Goal: Task Accomplishment & Management: Use online tool/utility

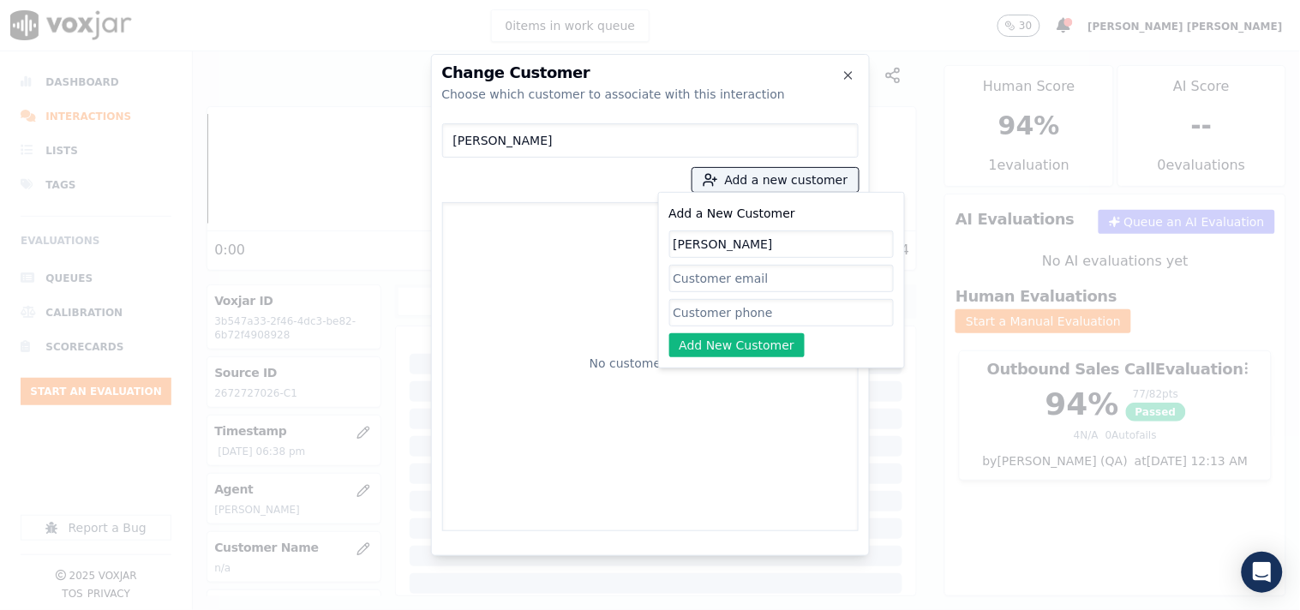
scroll to position [287, 0]
click at [727, 320] on input "Add a New Customer" at bounding box center [781, 312] width 225 height 27
paste input "2408865409"
type input "2408865409"
click at [721, 344] on button "Add New Customer" at bounding box center [737, 345] width 136 height 24
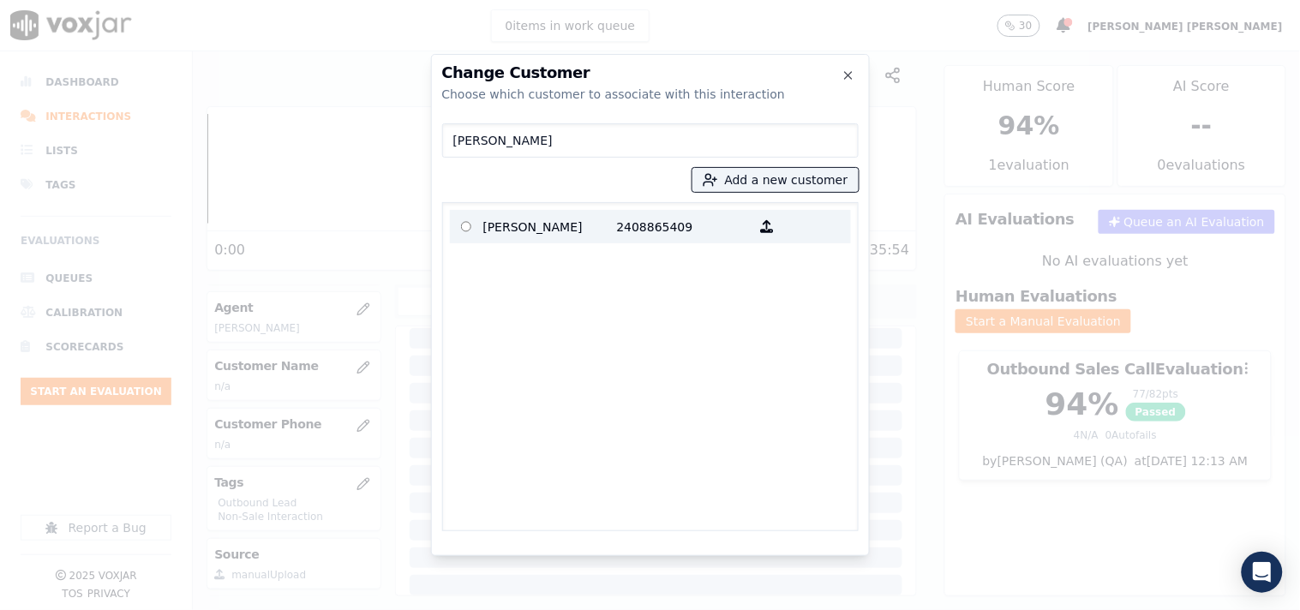
click at [617, 229] on p "2408865409" at bounding box center [684, 226] width 134 height 27
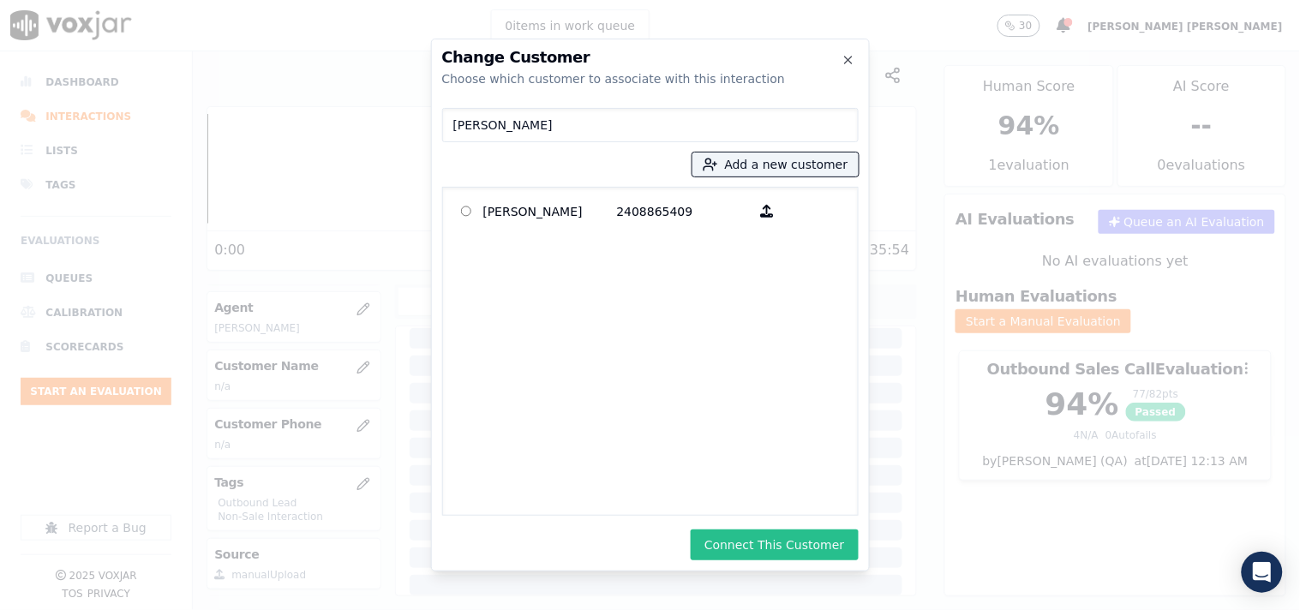
click at [734, 542] on button "Connect This Customer" at bounding box center [774, 545] width 167 height 31
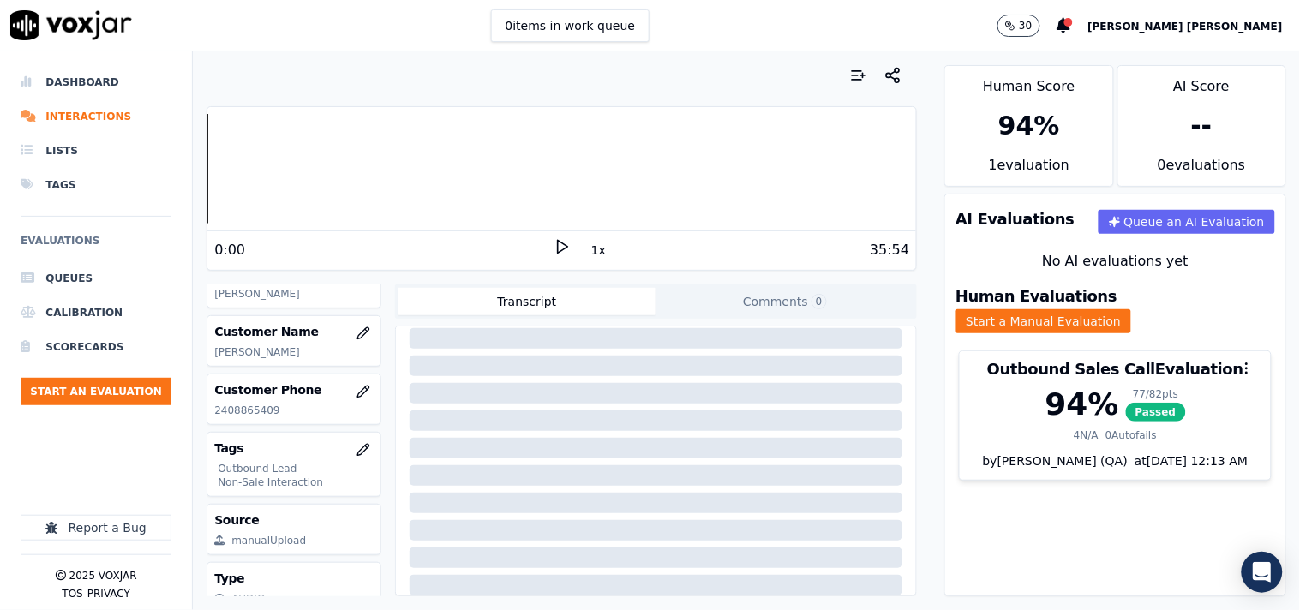
scroll to position [182, 0]
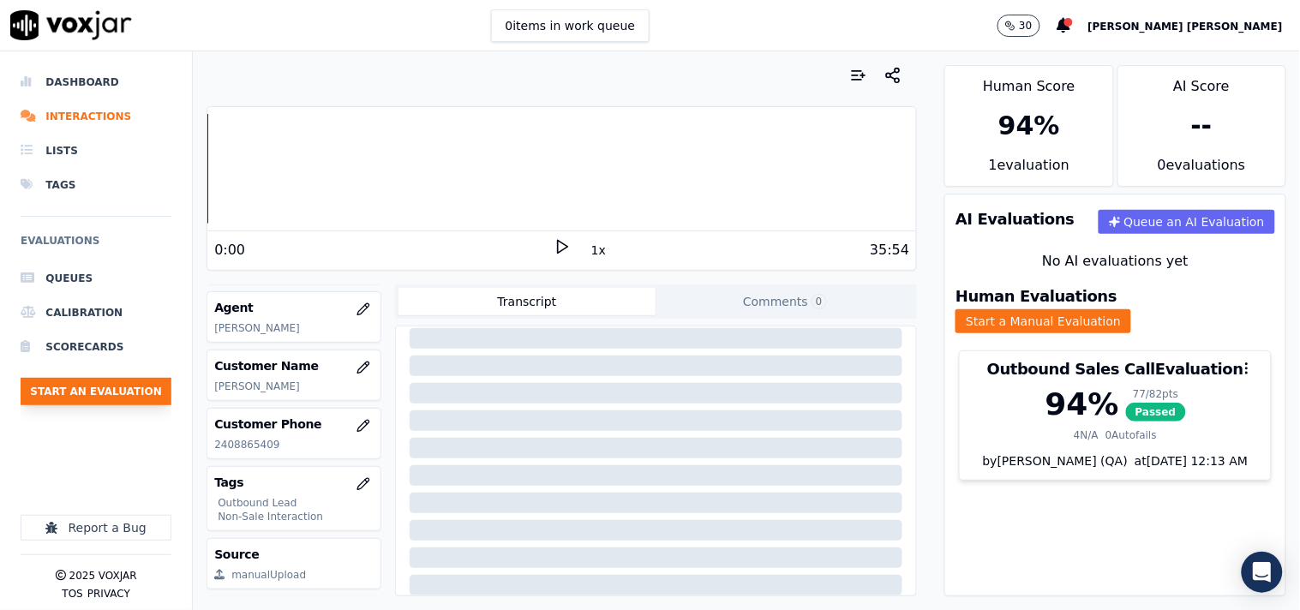
click at [130, 388] on button "Start an Evaluation" at bounding box center [96, 391] width 151 height 27
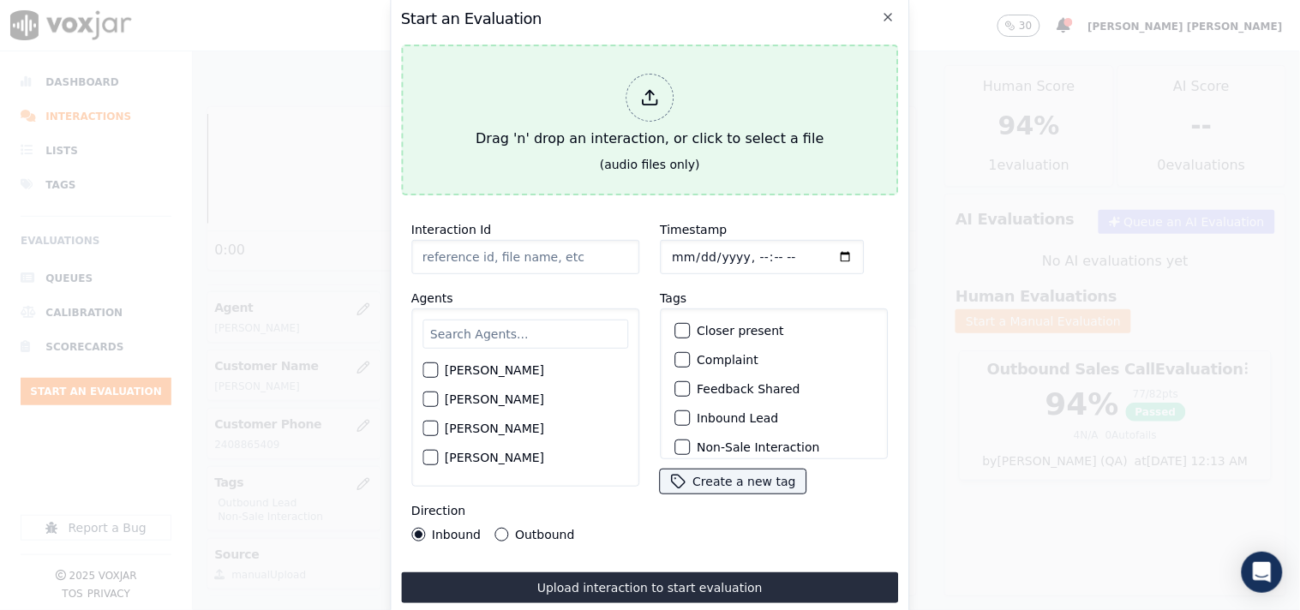
click at [637, 97] on div at bounding box center [650, 98] width 48 height 48
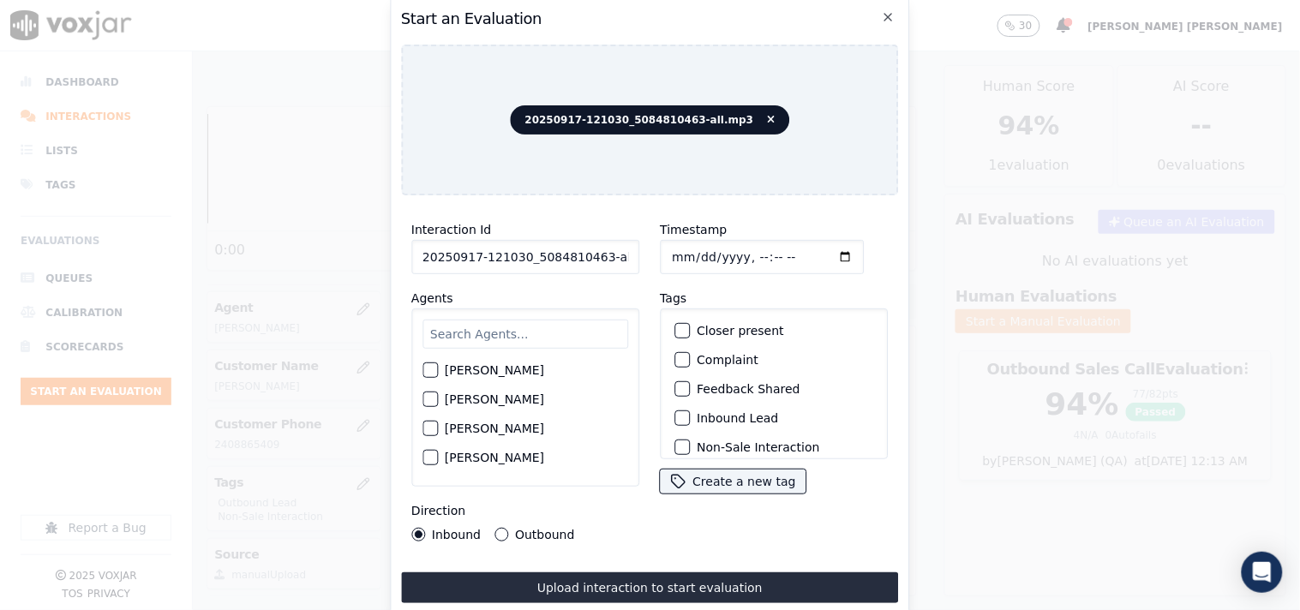
scroll to position [0, 9]
drag, startPoint x: 594, startPoint y: 252, endPoint x: 680, endPoint y: 274, distance: 88.5
click at [680, 274] on div "Interaction Id 20250917-121030_5084810463-all.mp3 Agents [PERSON_NAME] [PERSON_…" at bounding box center [650, 380] width 498 height 343
type input "20250917-121030_5084810463-C1"
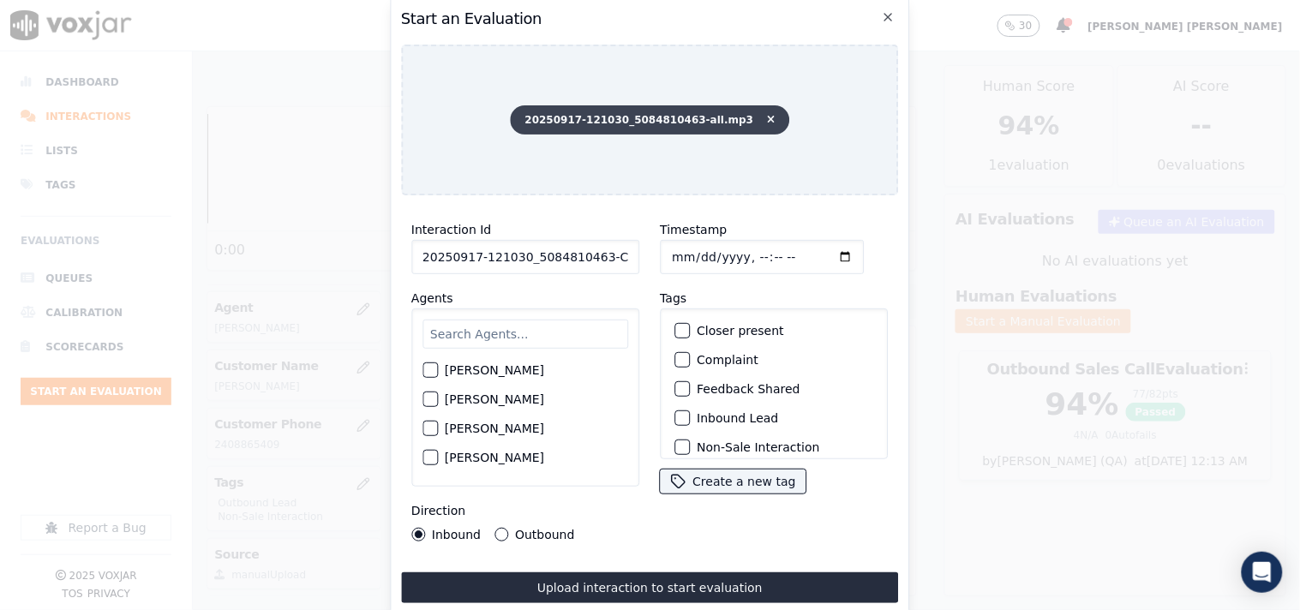
click at [674, 109] on span "20250917-121030_5084810463-all.mp3" at bounding box center [650, 119] width 279 height 29
click at [662, 250] on input "Timestamp" at bounding box center [762, 257] width 204 height 34
type input "[DATE]T19:36"
click at [503, 311] on div "[PERSON_NAME] [PERSON_NAME] [PERSON_NAME] [PERSON_NAME] [PERSON_NAME] [PERSON_N…" at bounding box center [525, 398] width 228 height 178
click at [501, 326] on input "text" at bounding box center [525, 334] width 206 height 29
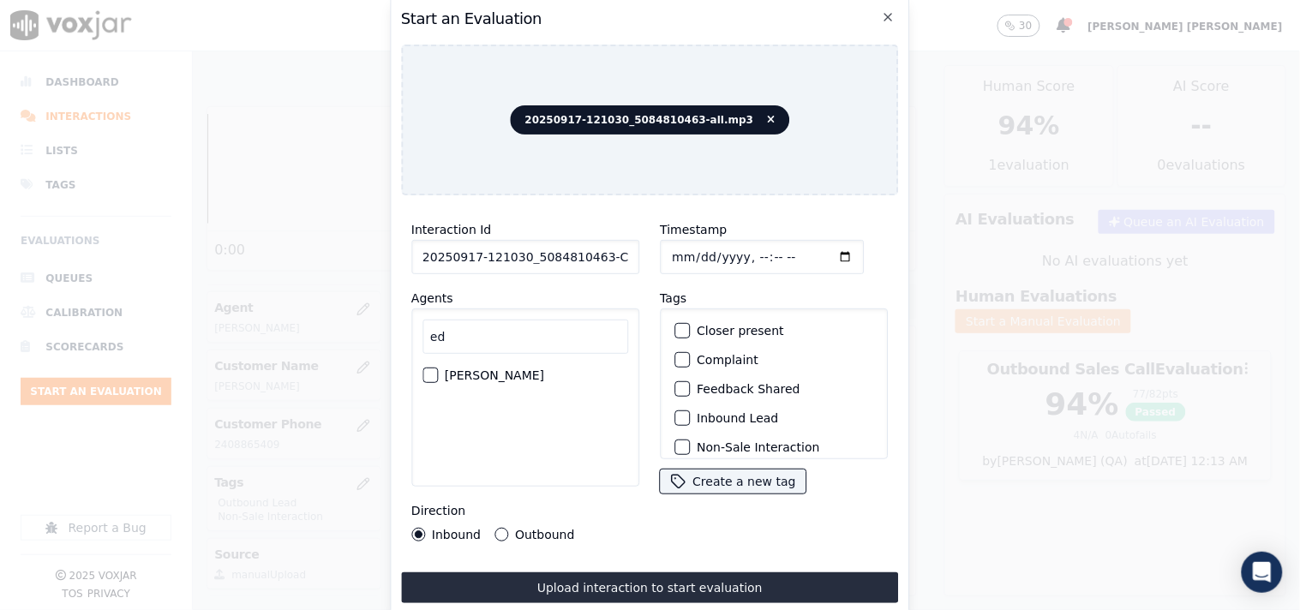
type input "ed"
click at [535, 380] on div "[PERSON_NAME]" at bounding box center [525, 375] width 206 height 29
click at [535, 371] on label "[PERSON_NAME]" at bounding box center [494, 375] width 99 height 12
click at [438, 371] on button "[PERSON_NAME]" at bounding box center [429, 375] width 15 height 15
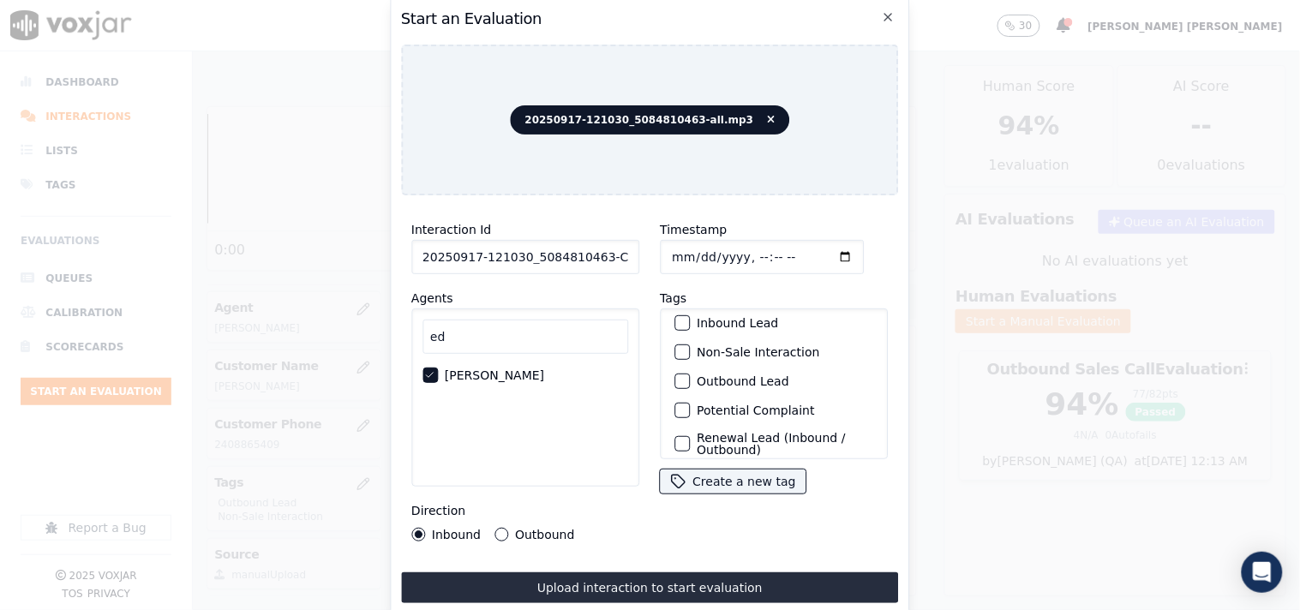
click at [721, 375] on label "Outbound Lead" at bounding box center [743, 381] width 93 height 12
click at [690, 374] on button "Outbound Lead" at bounding box center [681, 381] width 15 height 15
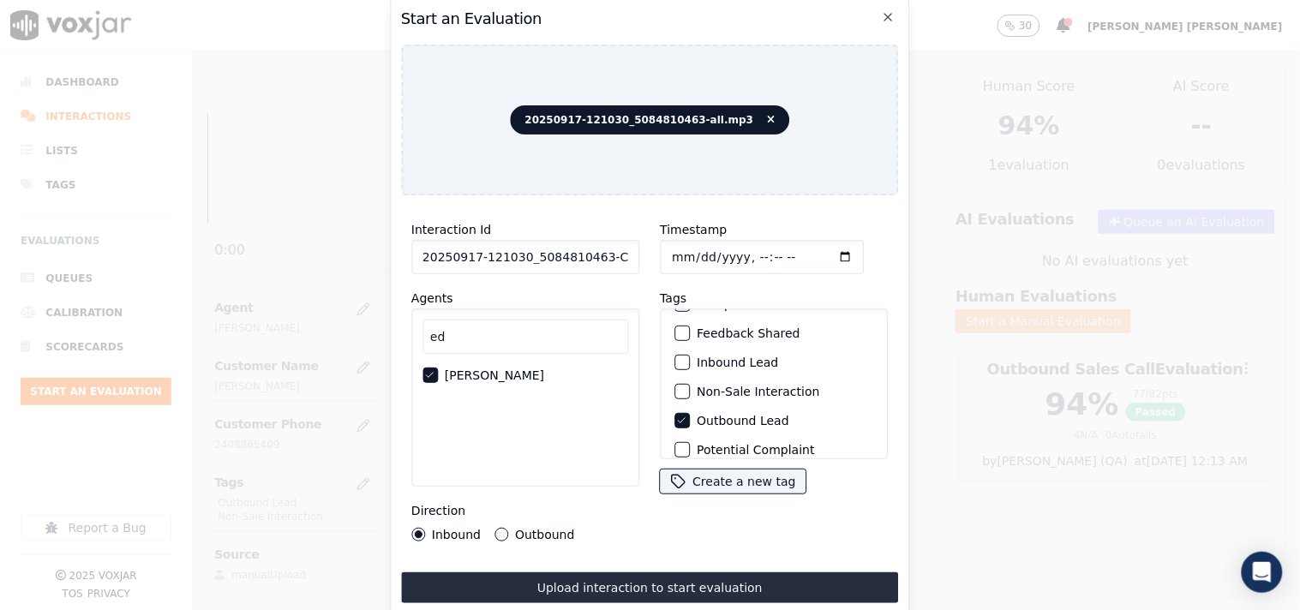
click at [723, 390] on label "Non-Sale Interaction" at bounding box center [758, 392] width 123 height 12
click at [690, 390] on button "Non-Sale Interaction" at bounding box center [681, 391] width 15 height 15
click at [515, 529] on label "Outbound" at bounding box center [544, 535] width 59 height 12
click at [508, 528] on button "Outbound" at bounding box center [501, 535] width 14 height 14
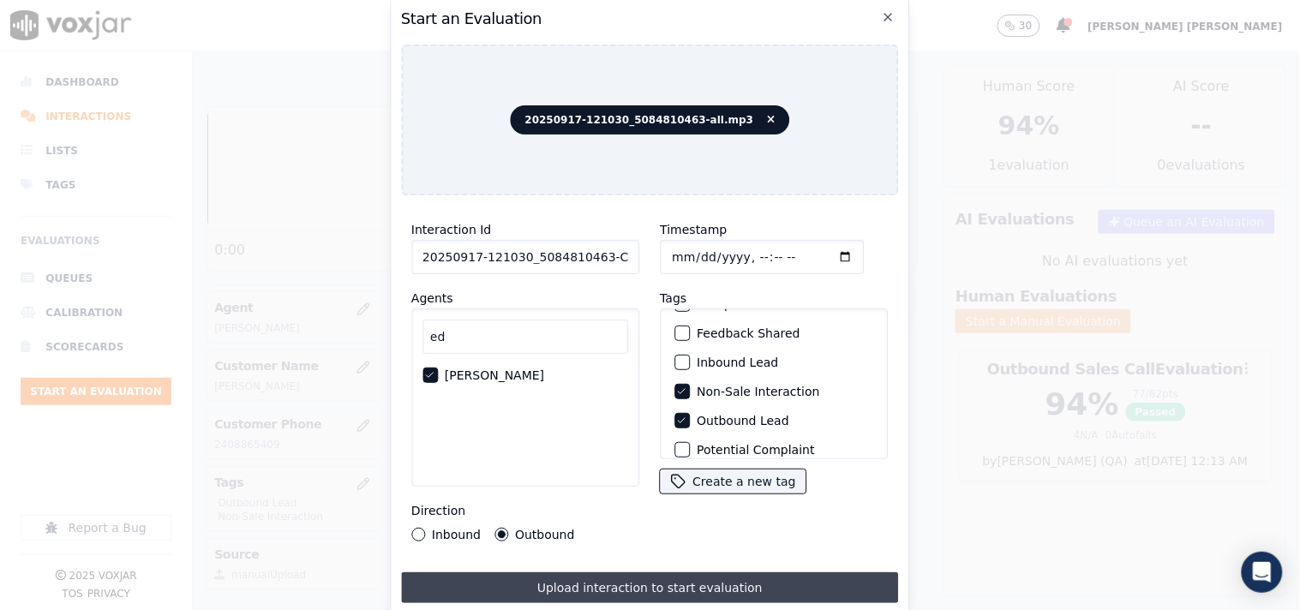
click at [570, 576] on button "Upload interaction to start evaluation" at bounding box center [650, 587] width 498 height 31
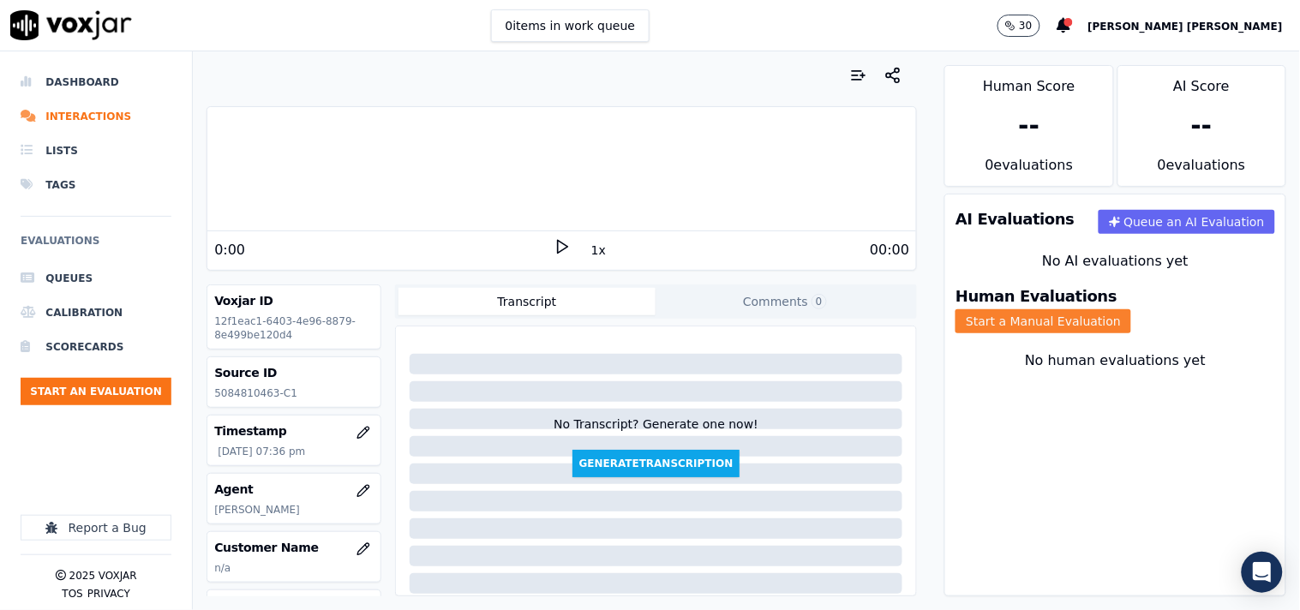
click at [1131, 309] on button "Start a Manual Evaluation" at bounding box center [1044, 321] width 176 height 24
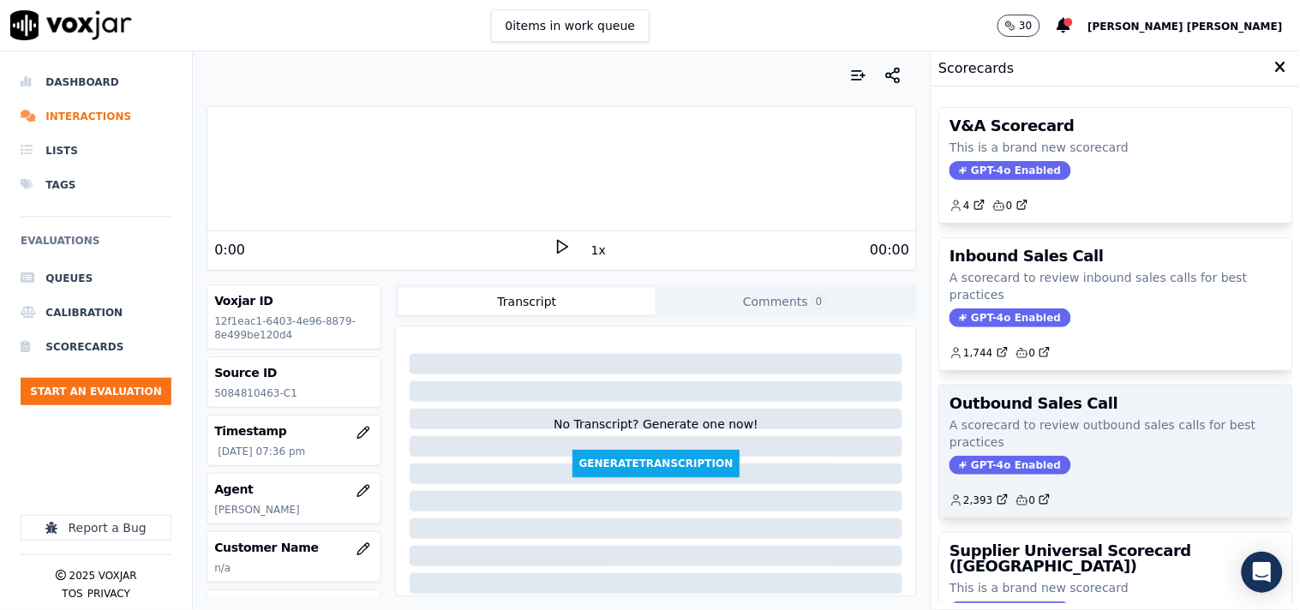
click at [1001, 465] on span "GPT-4o Enabled" at bounding box center [1010, 465] width 121 height 19
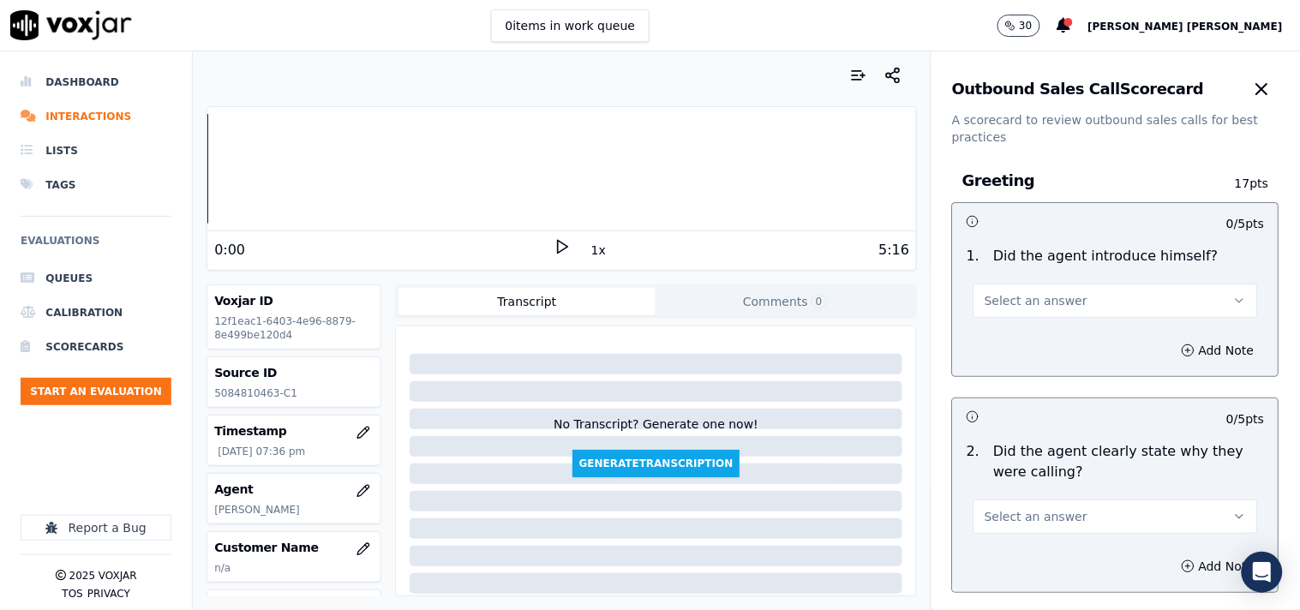
click at [1069, 270] on div "Select an answer" at bounding box center [1116, 292] width 312 height 51
click at [1069, 315] on button "Select an answer" at bounding box center [1116, 301] width 285 height 34
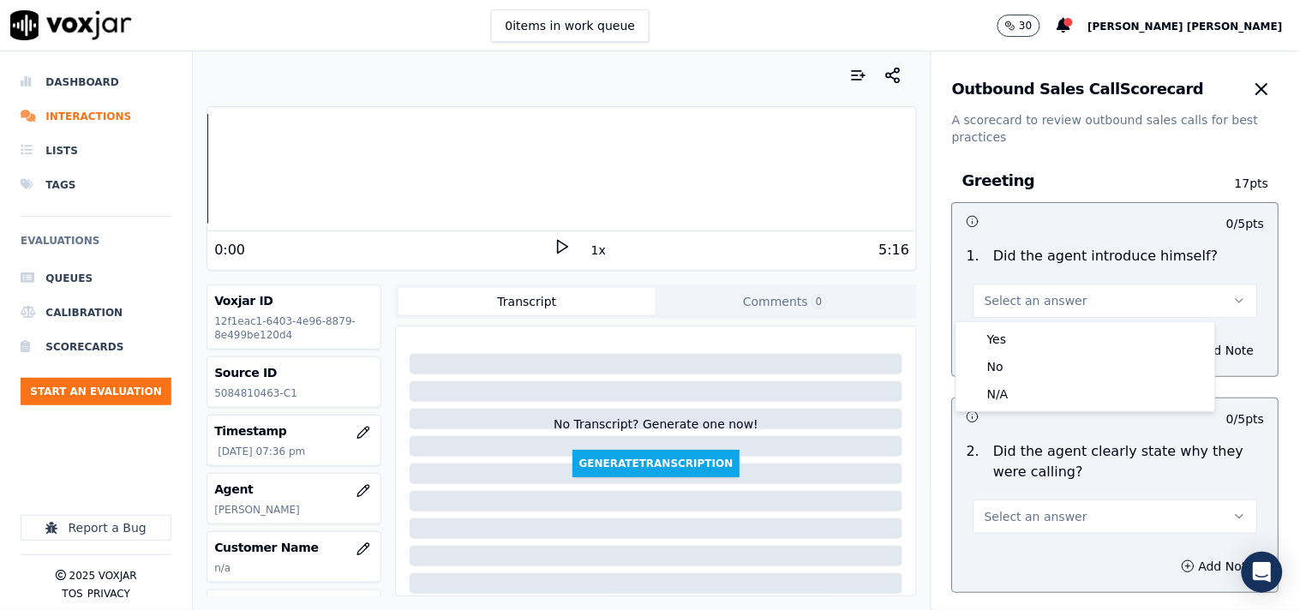
click at [1071, 300] on button "Select an answer" at bounding box center [1116, 301] width 285 height 34
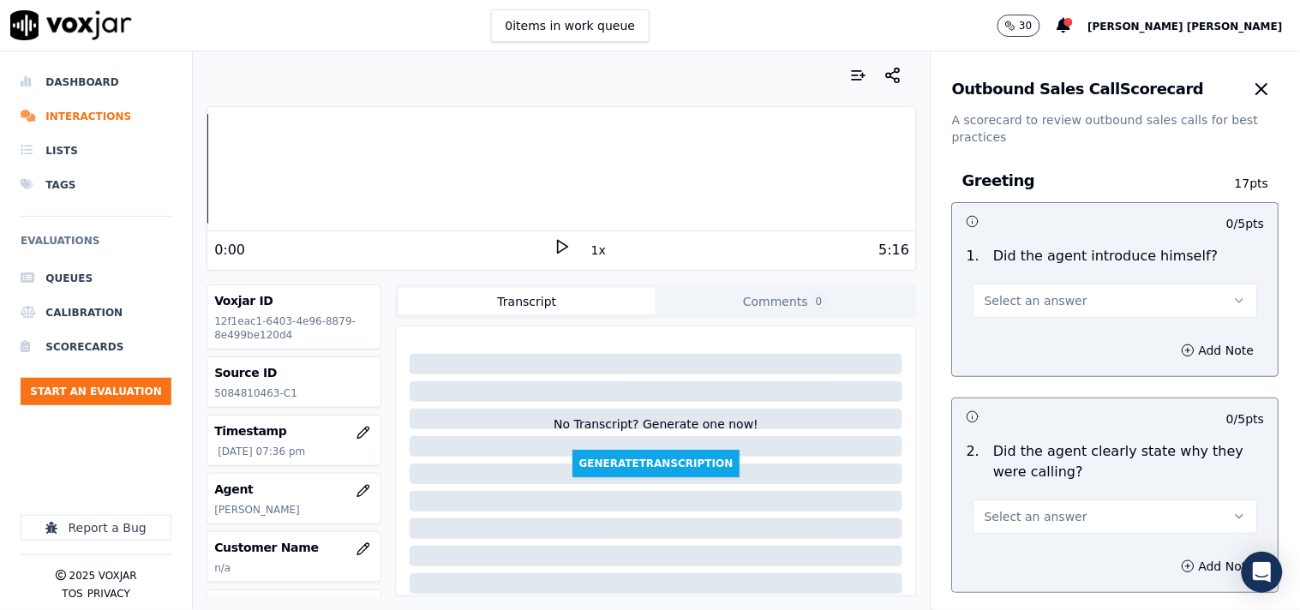
click at [1066, 309] on button "Select an answer" at bounding box center [1116, 301] width 285 height 34
click at [1059, 353] on div "No" at bounding box center [1086, 366] width 252 height 27
click at [1064, 312] on button "No" at bounding box center [1116, 301] width 285 height 34
click at [1054, 343] on div "Yes" at bounding box center [1086, 339] width 252 height 27
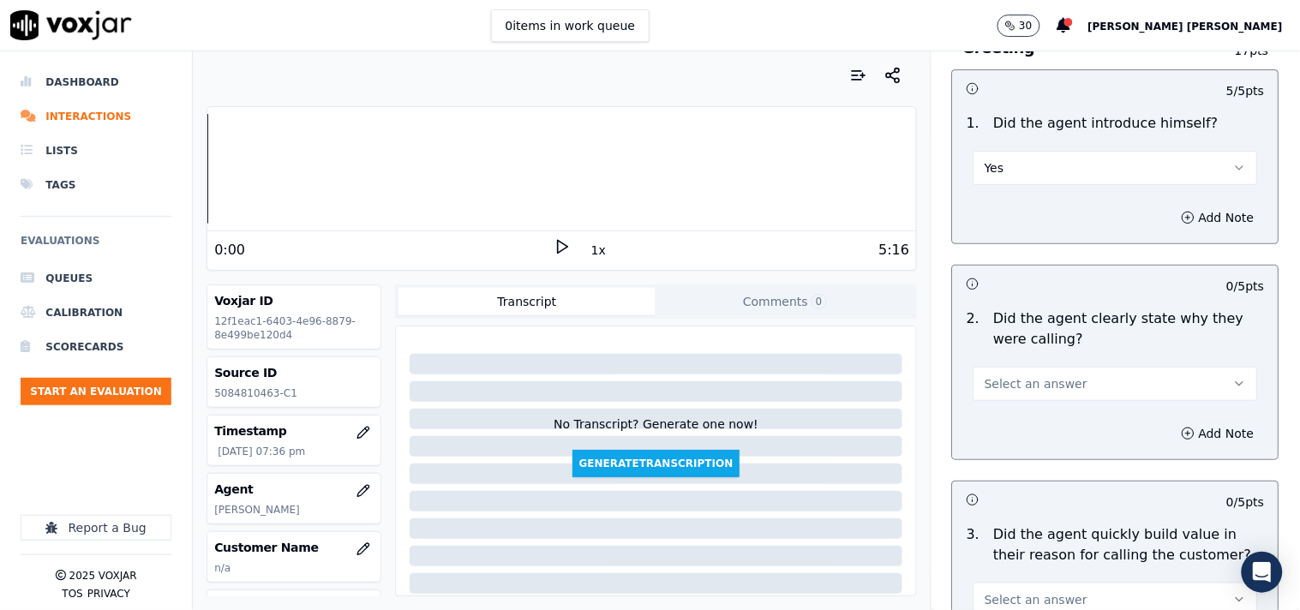
scroll to position [190, 0]
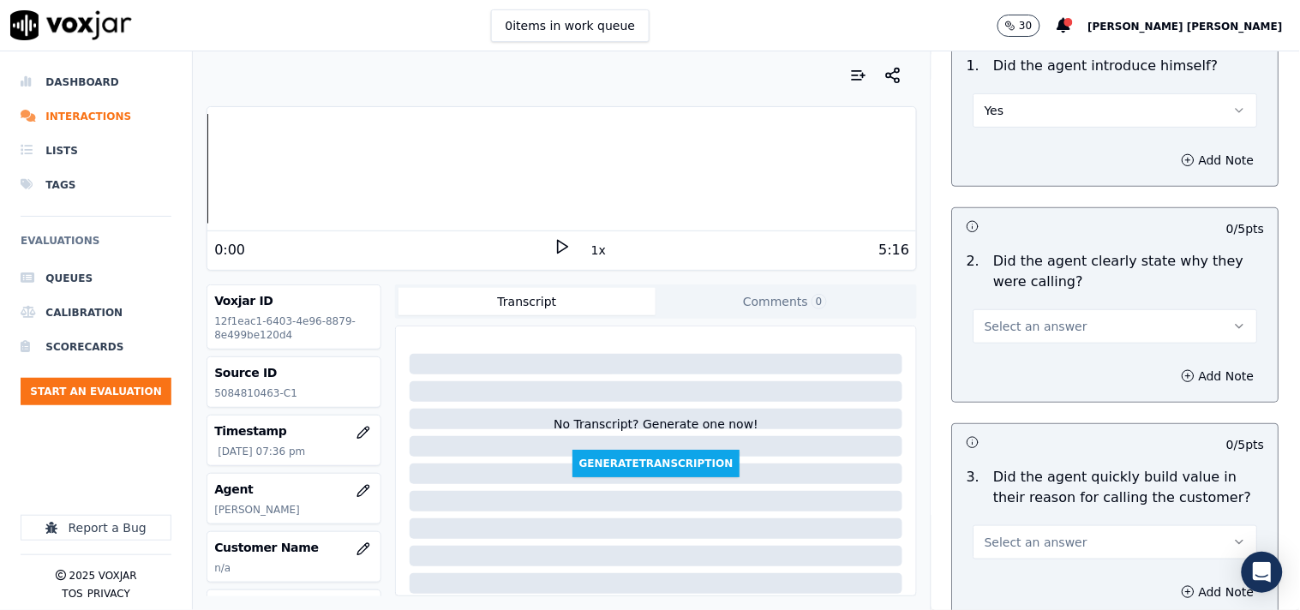
click at [1039, 324] on span "Select an answer" at bounding box center [1036, 326] width 103 height 17
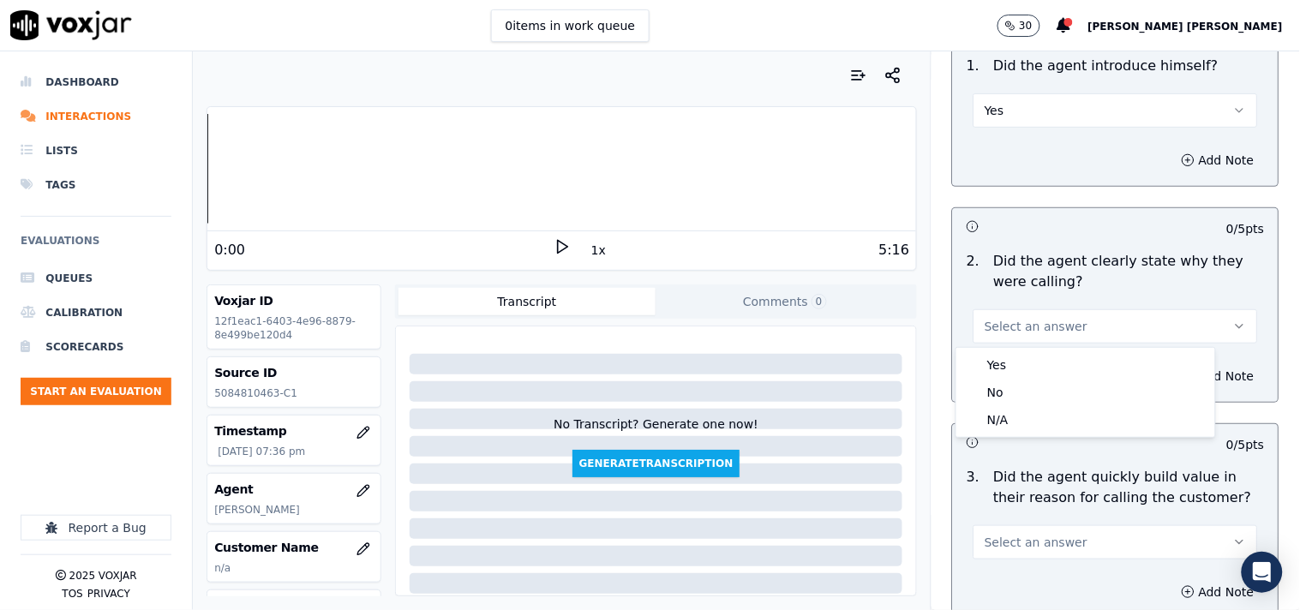
click at [1039, 348] on div "Yes No N/A" at bounding box center [1085, 392] width 259 height 89
click at [1039, 351] on div "Yes" at bounding box center [1086, 364] width 252 height 27
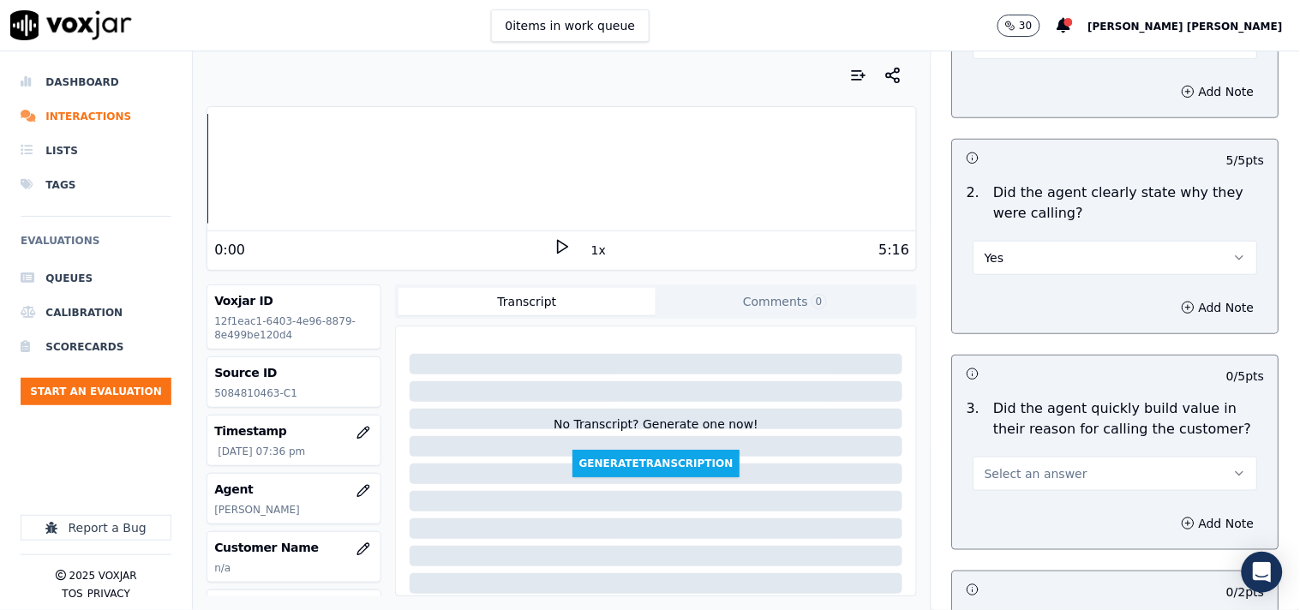
scroll to position [285, 0]
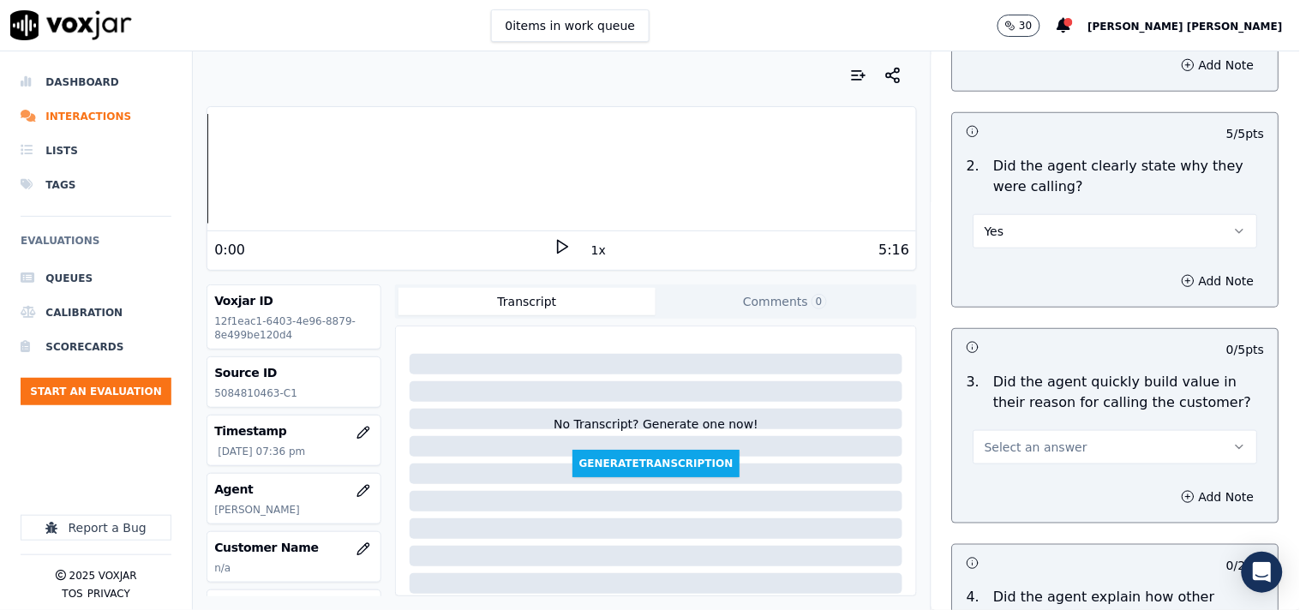
click at [1020, 425] on div "Select an answer" at bounding box center [1116, 438] width 312 height 51
click at [1021, 442] on span "Select an answer" at bounding box center [1036, 447] width 103 height 17
click at [1022, 490] on div "Yes" at bounding box center [1086, 485] width 252 height 27
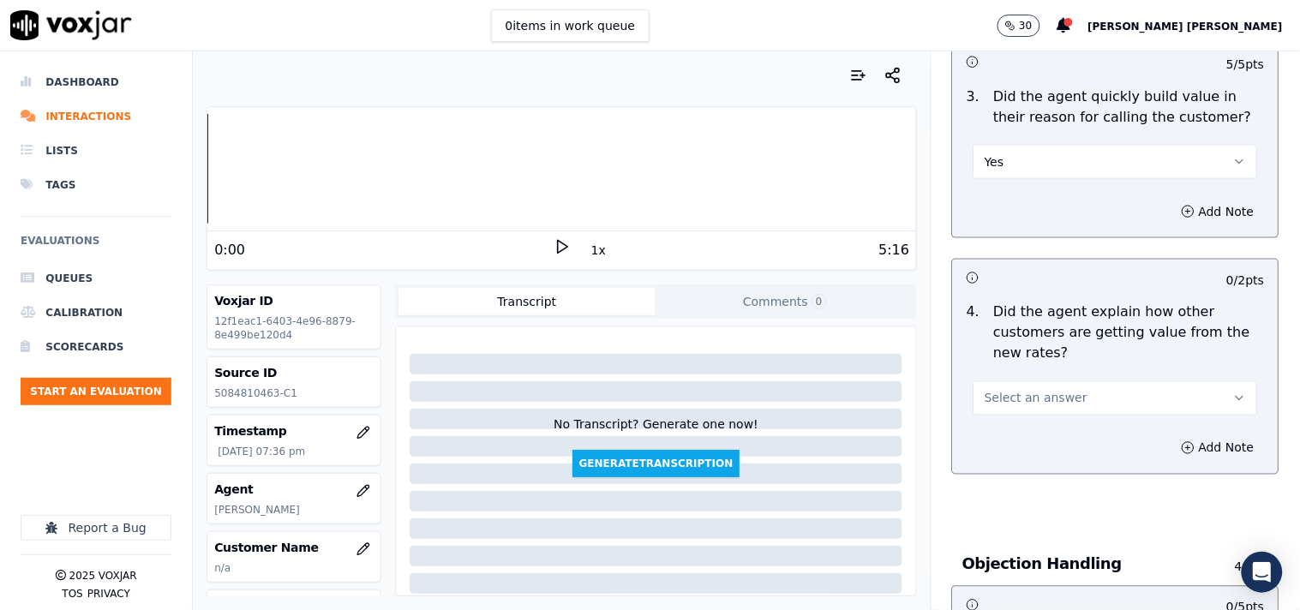
click at [1029, 390] on span "Select an answer" at bounding box center [1036, 398] width 103 height 17
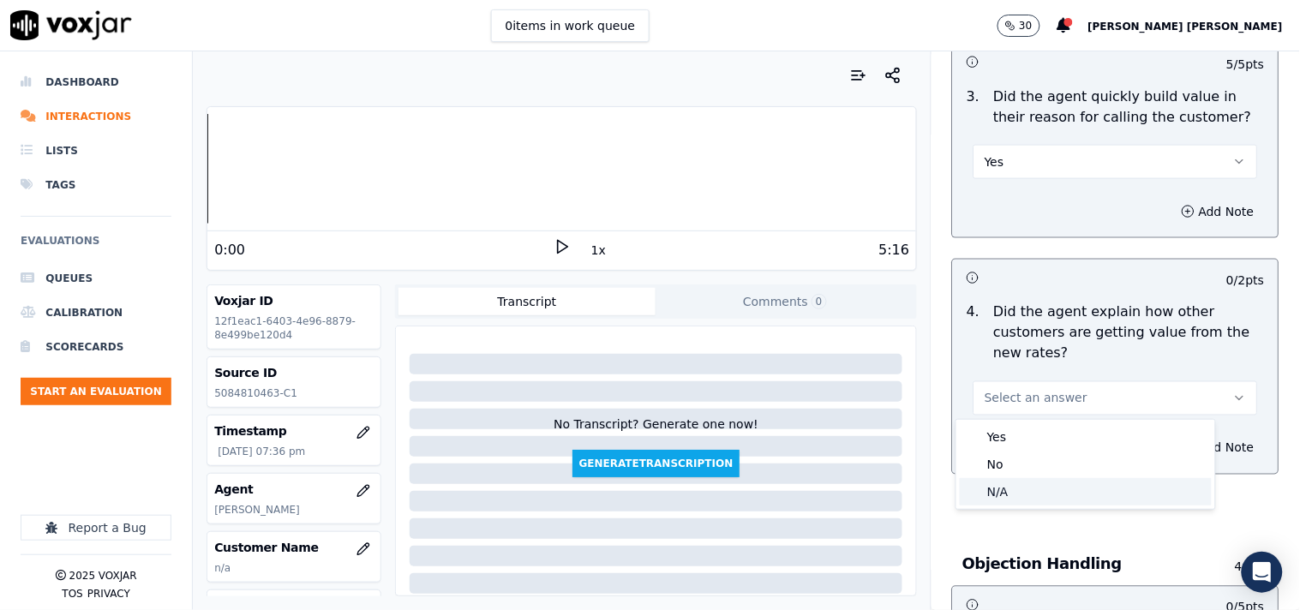
click at [1009, 499] on div "N/A" at bounding box center [1086, 491] width 252 height 27
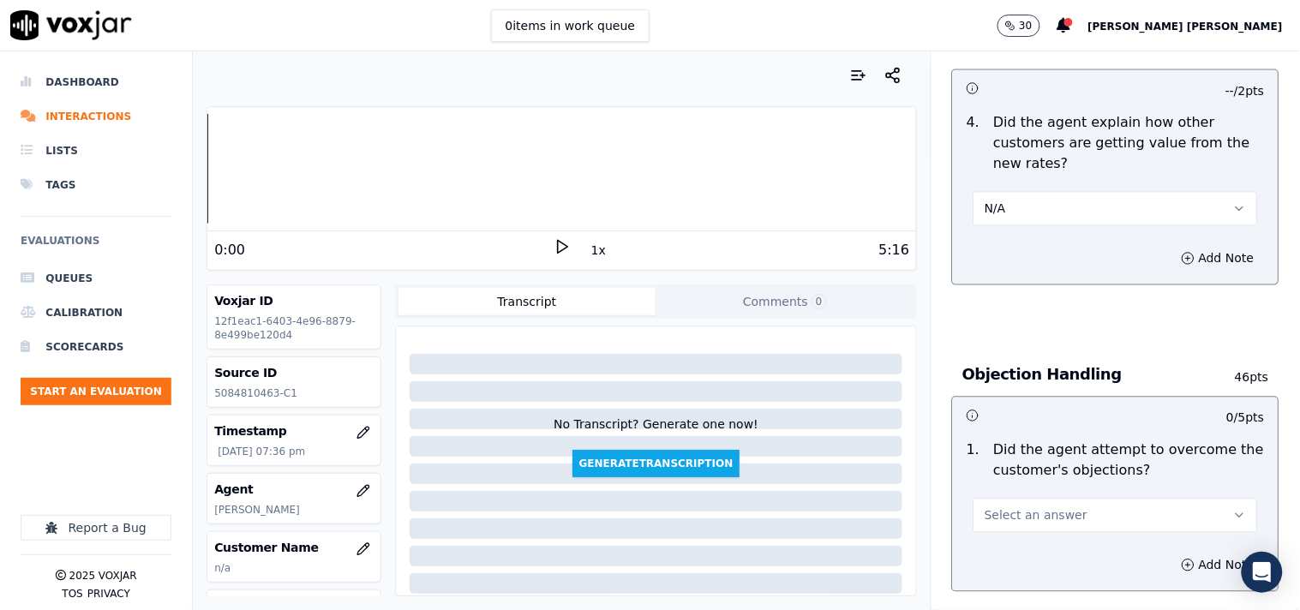
scroll to position [761, 0]
click at [1003, 510] on span "Select an answer" at bounding box center [1036, 514] width 103 height 17
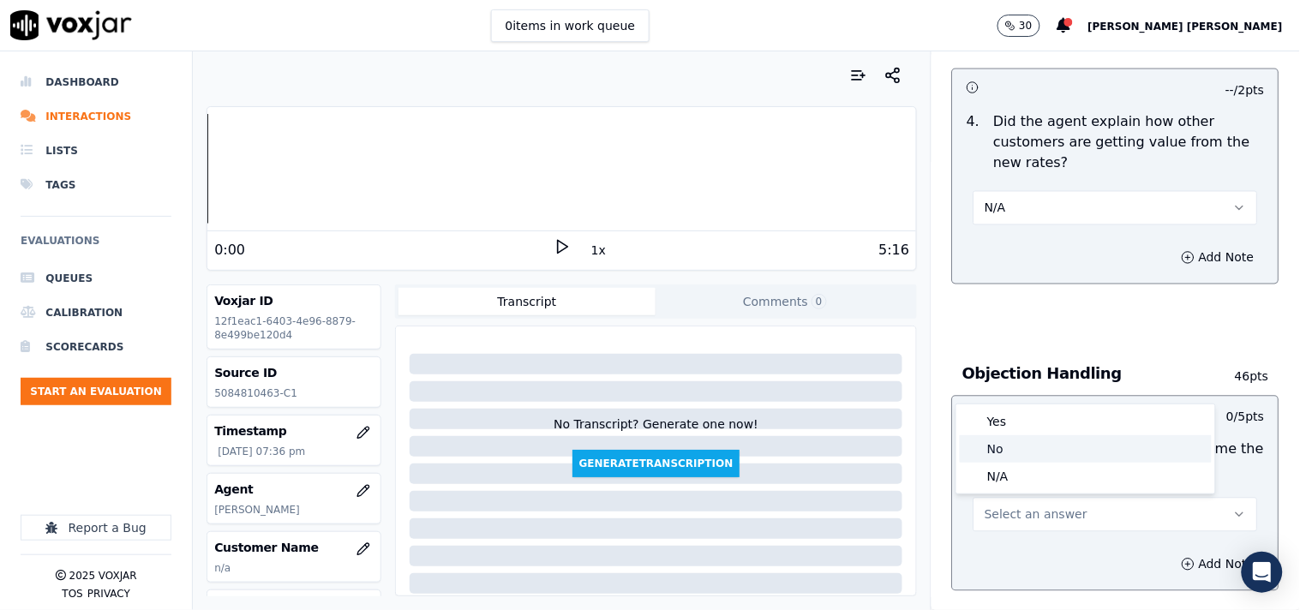
click at [1018, 450] on div "No" at bounding box center [1086, 448] width 252 height 27
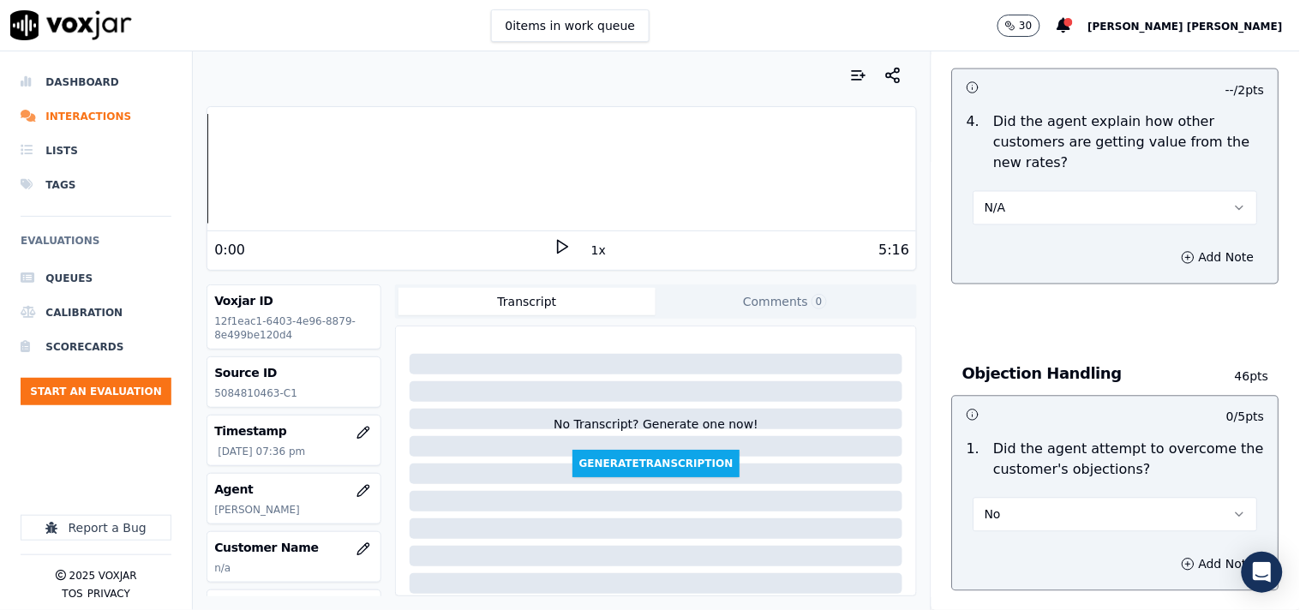
click at [1001, 510] on button "No" at bounding box center [1116, 515] width 285 height 34
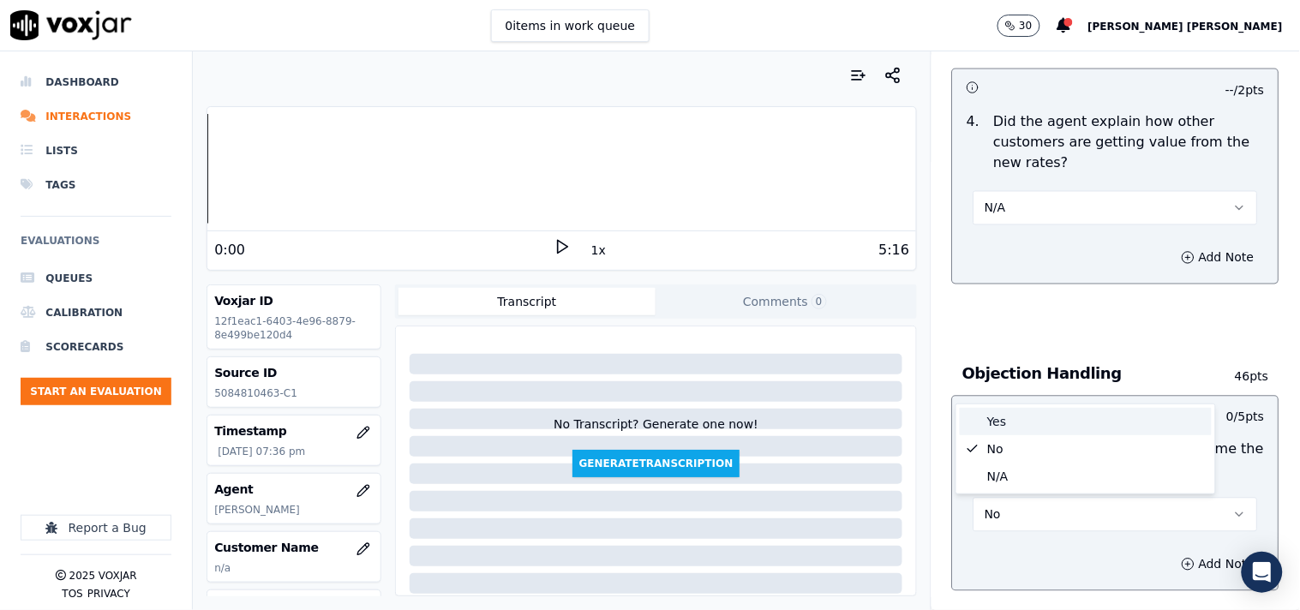
click at [1016, 413] on div "Yes" at bounding box center [1086, 421] width 252 height 27
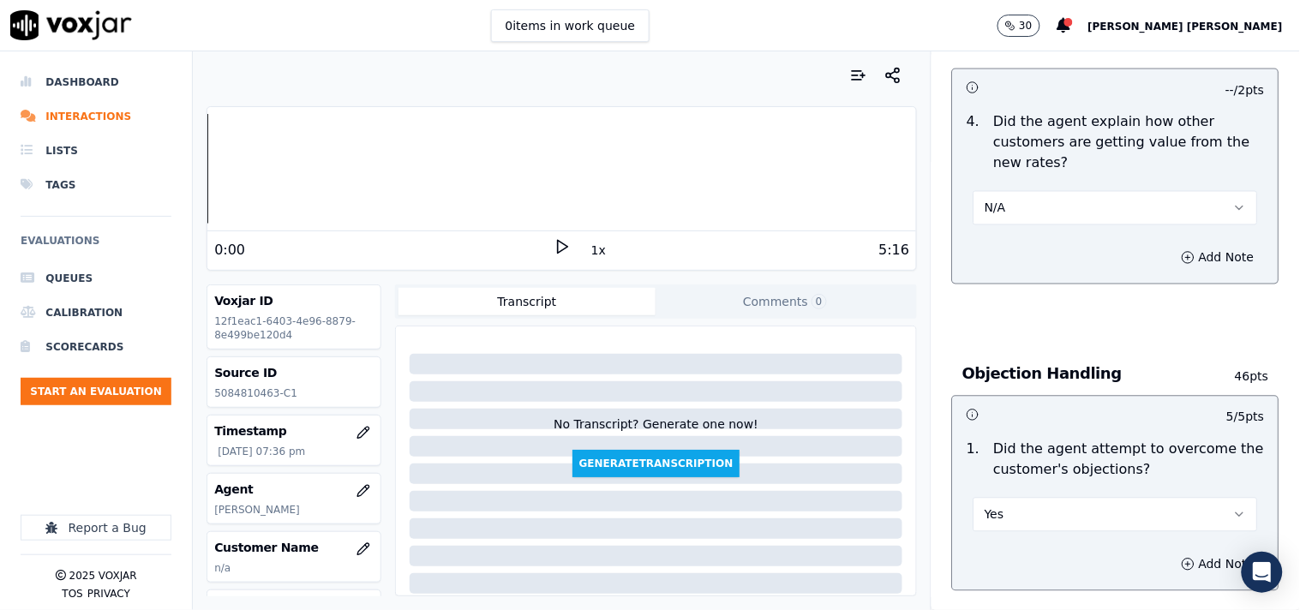
scroll to position [1047, 0]
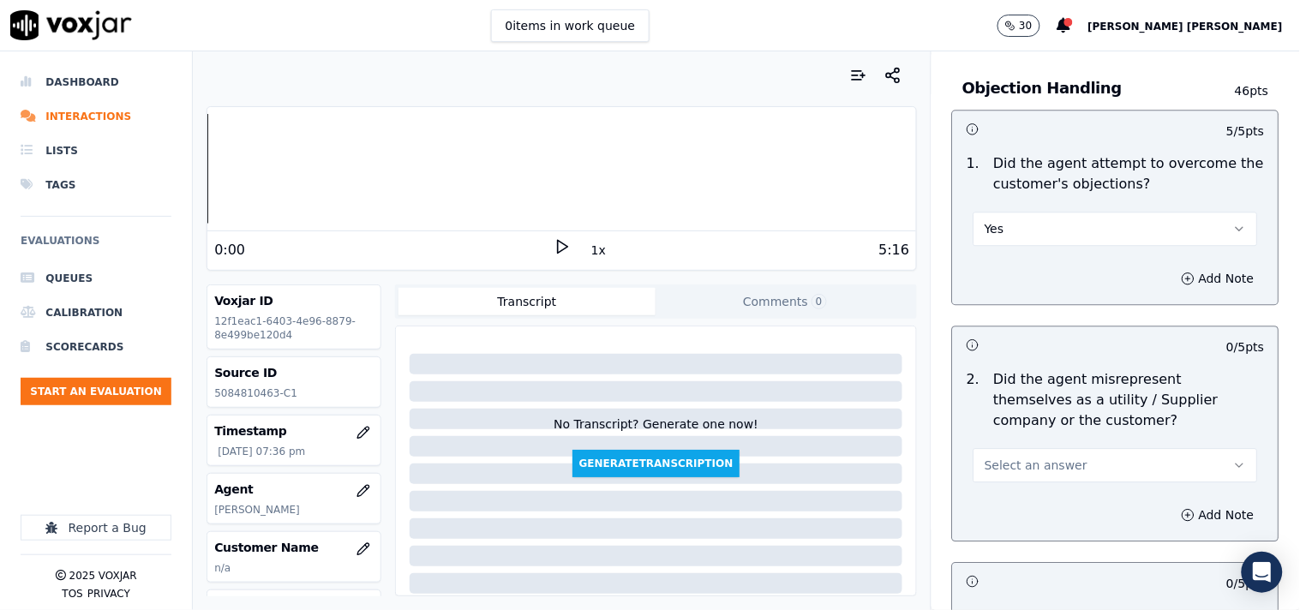
click at [1021, 452] on button "Select an answer" at bounding box center [1116, 465] width 285 height 34
click at [1023, 518] on div "No" at bounding box center [1086, 531] width 252 height 27
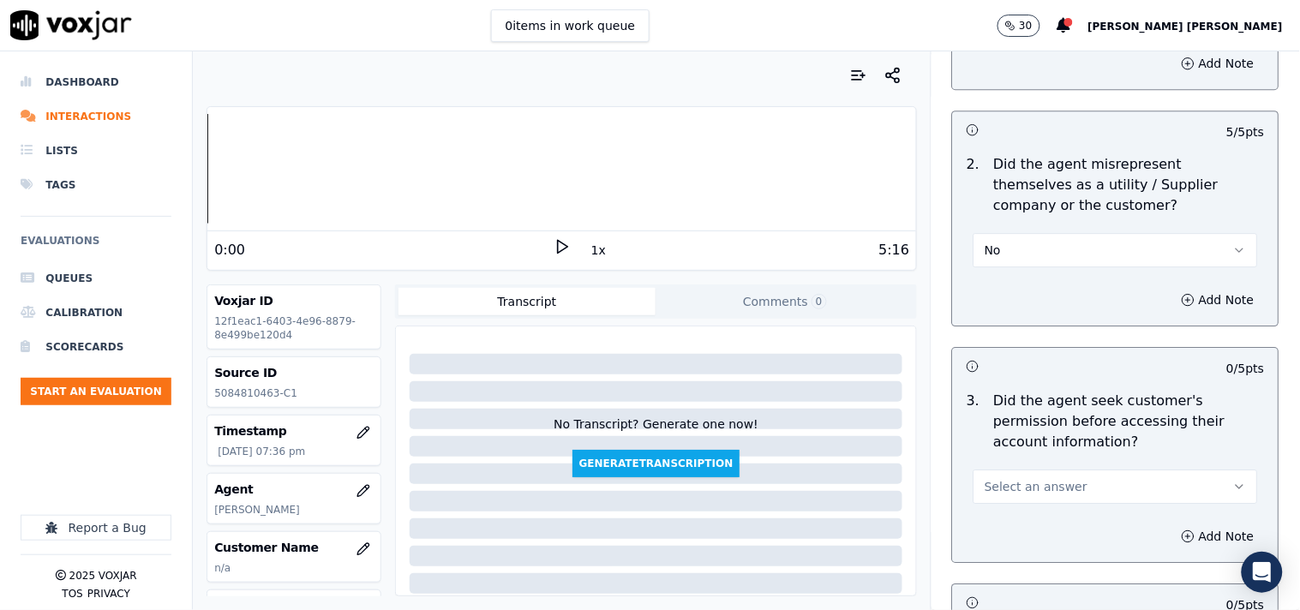
scroll to position [1210, 0]
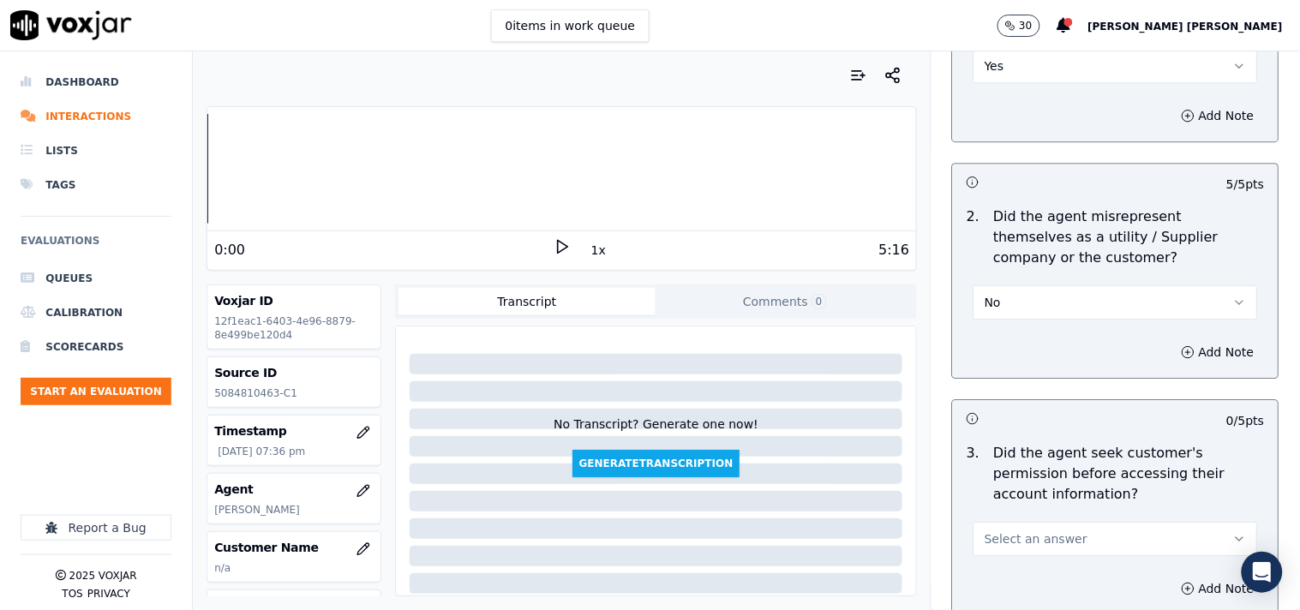
click at [1032, 525] on button "Select an answer" at bounding box center [1116, 539] width 285 height 34
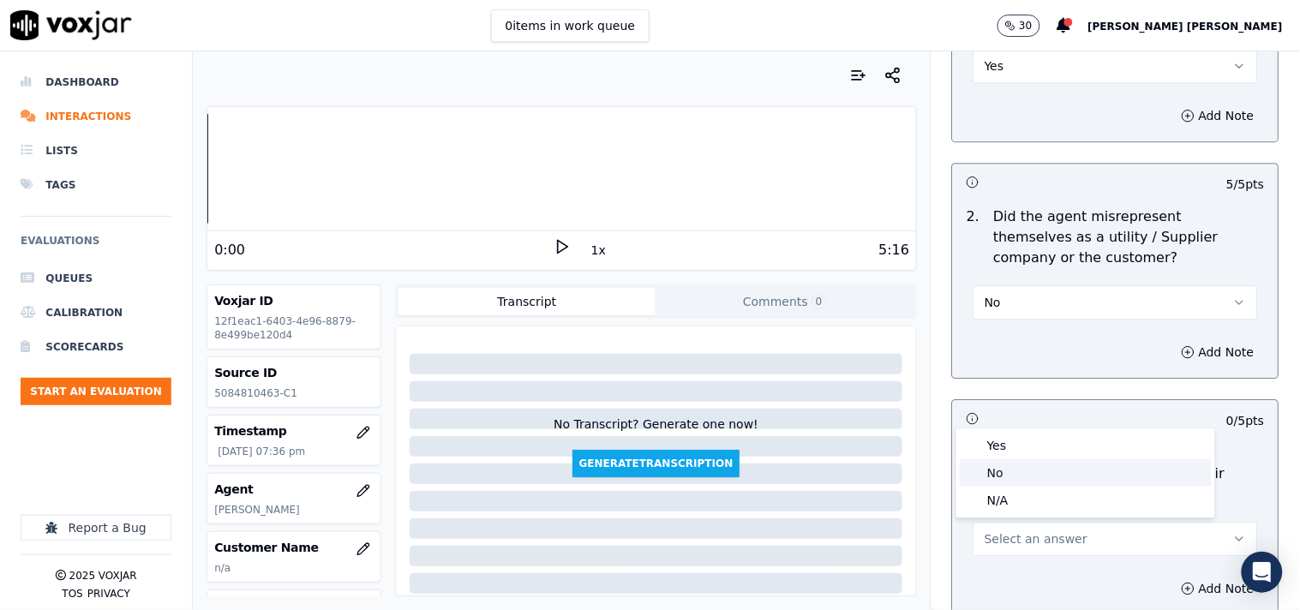
click at [1033, 478] on div "No" at bounding box center [1086, 472] width 252 height 27
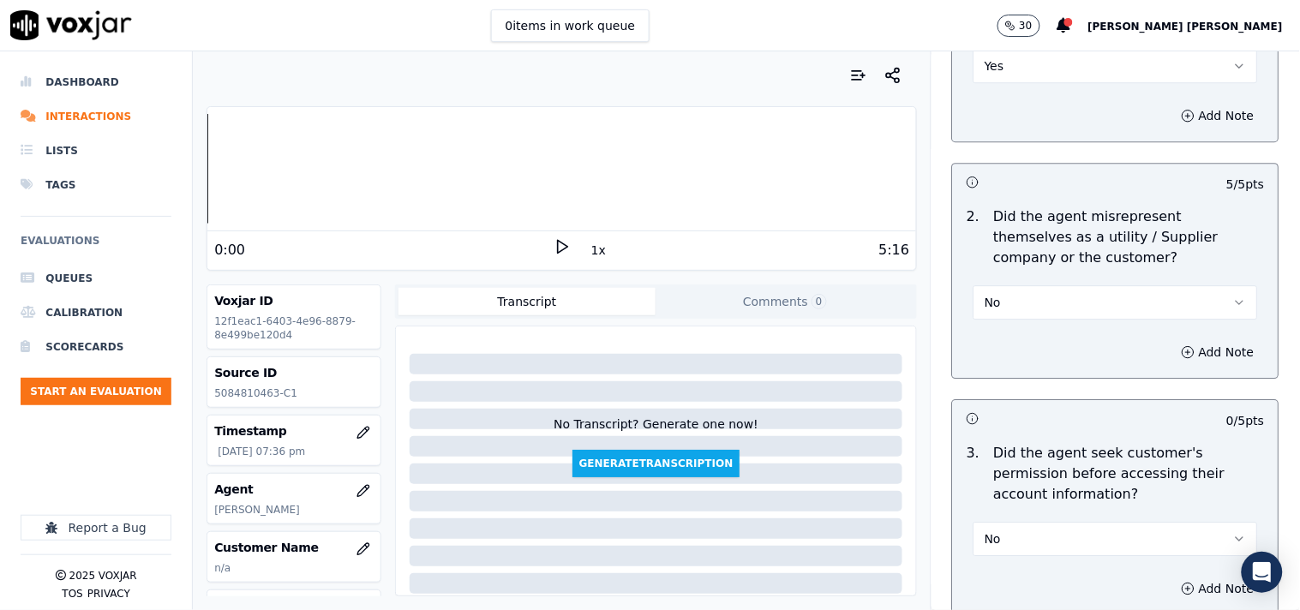
click at [1051, 542] on button "No" at bounding box center [1116, 539] width 285 height 34
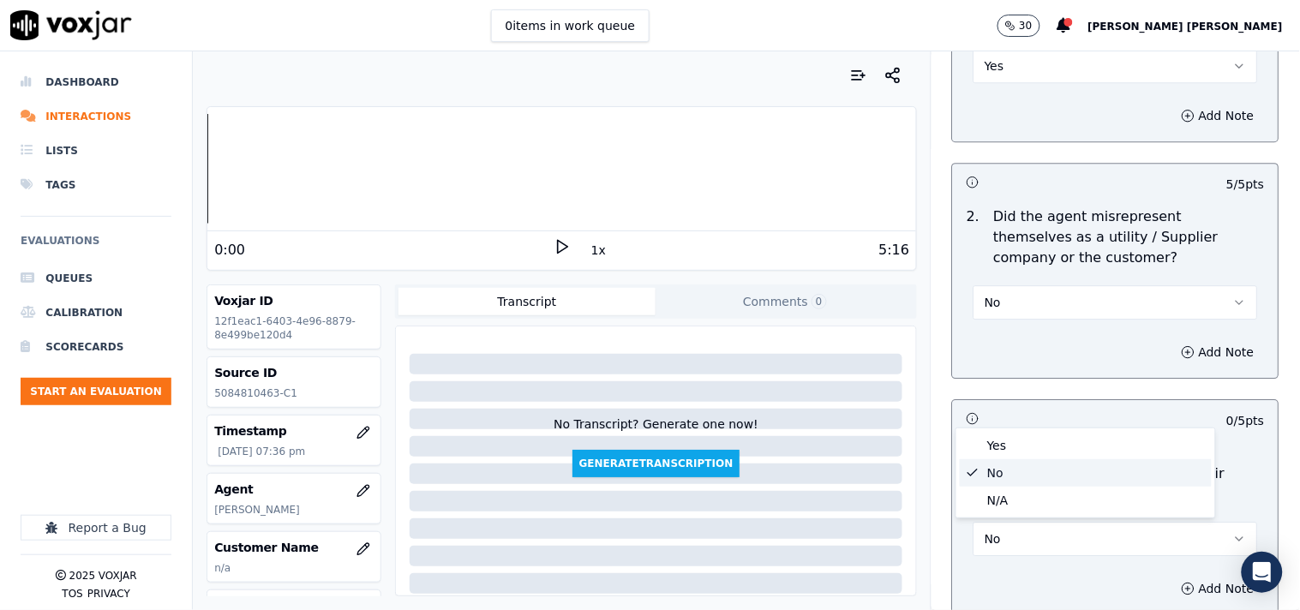
click at [1031, 467] on div "No" at bounding box center [1086, 472] width 252 height 27
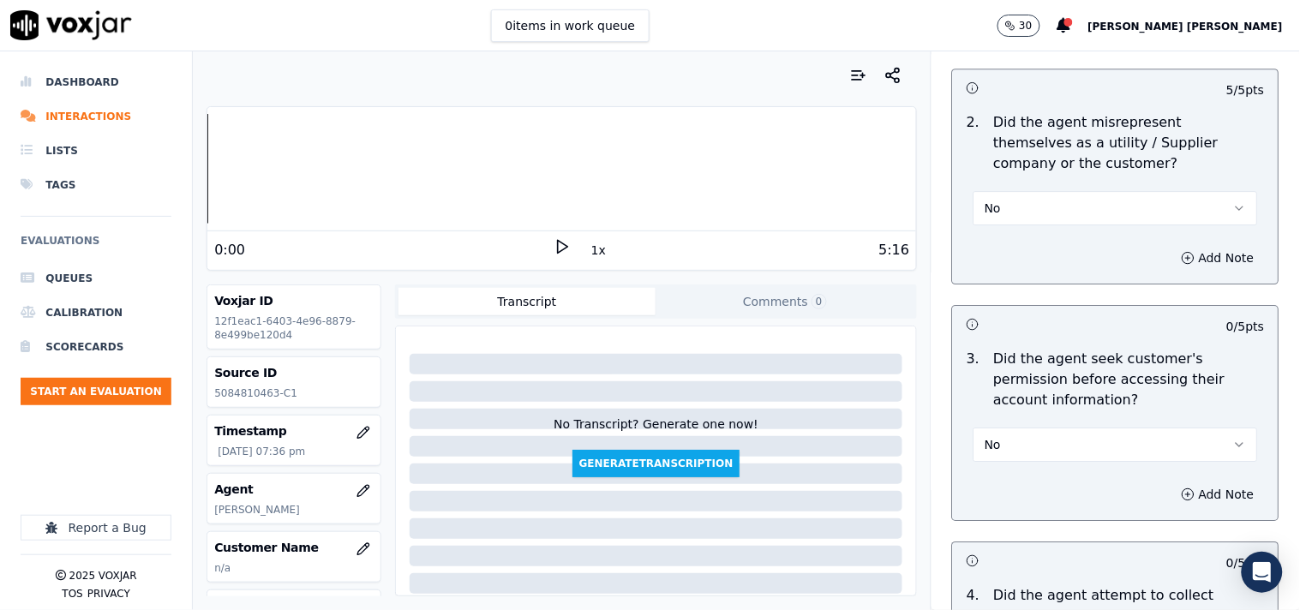
scroll to position [1305, 0]
click at [1171, 491] on button "Add Note" at bounding box center [1217, 494] width 93 height 24
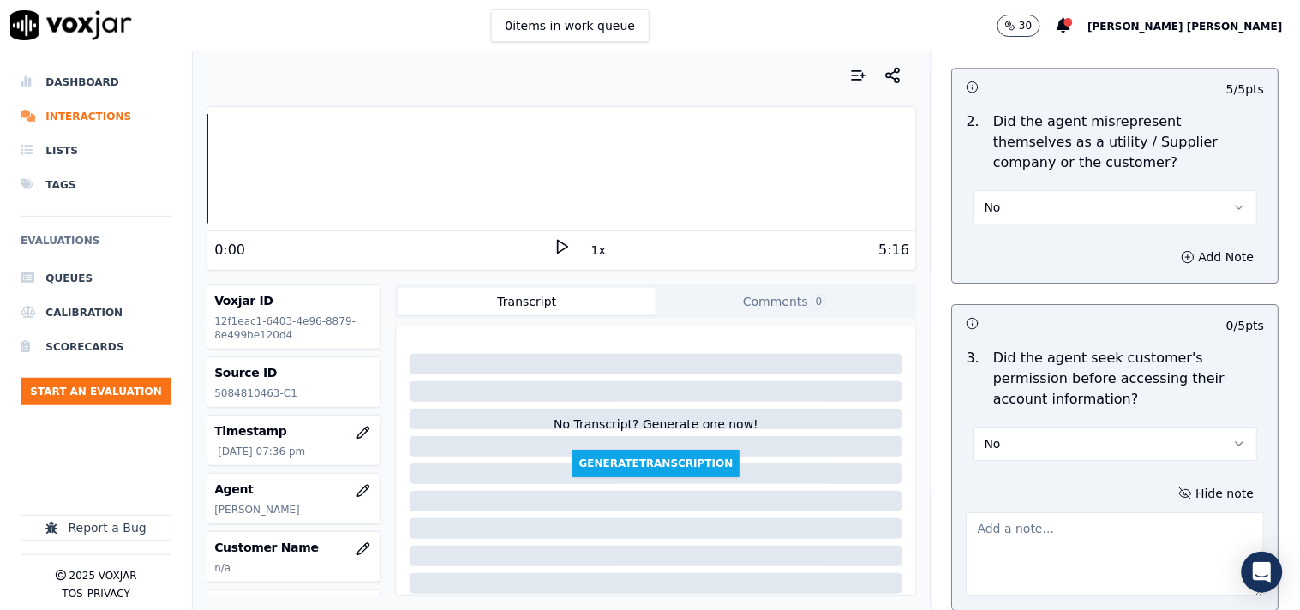
click at [1044, 528] on textarea at bounding box center [1116, 554] width 298 height 84
paste textarea "@04:07 [PERSON_NAME]-inform the account number without taking cx permission to …"
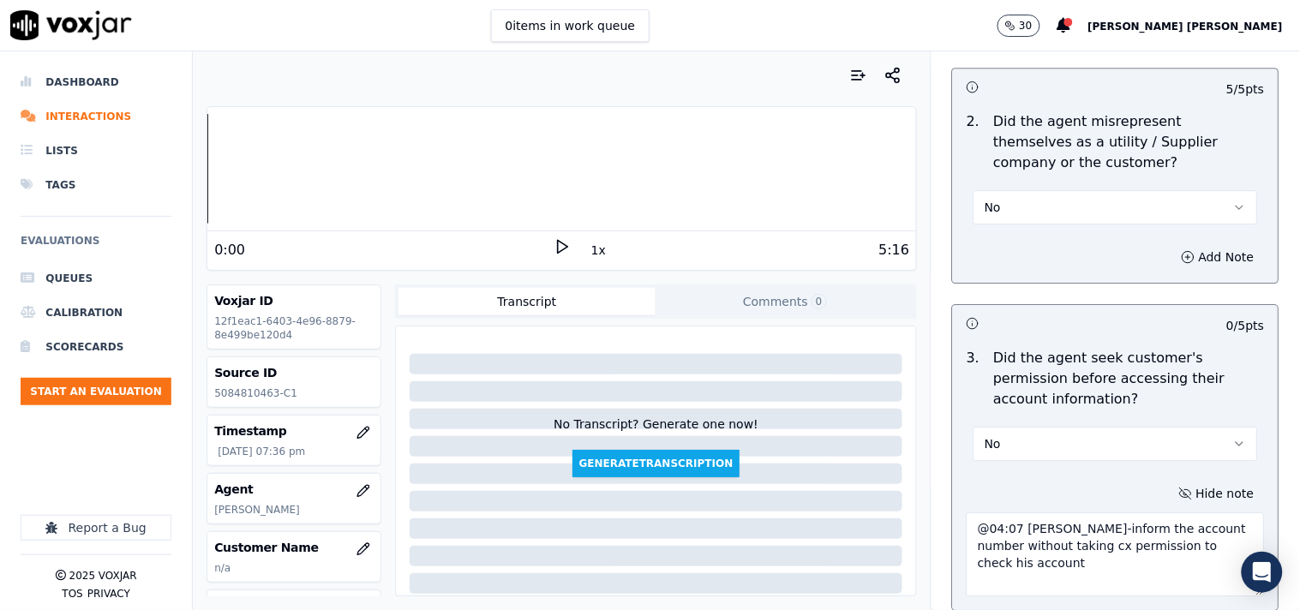
scroll to position [1326, 0]
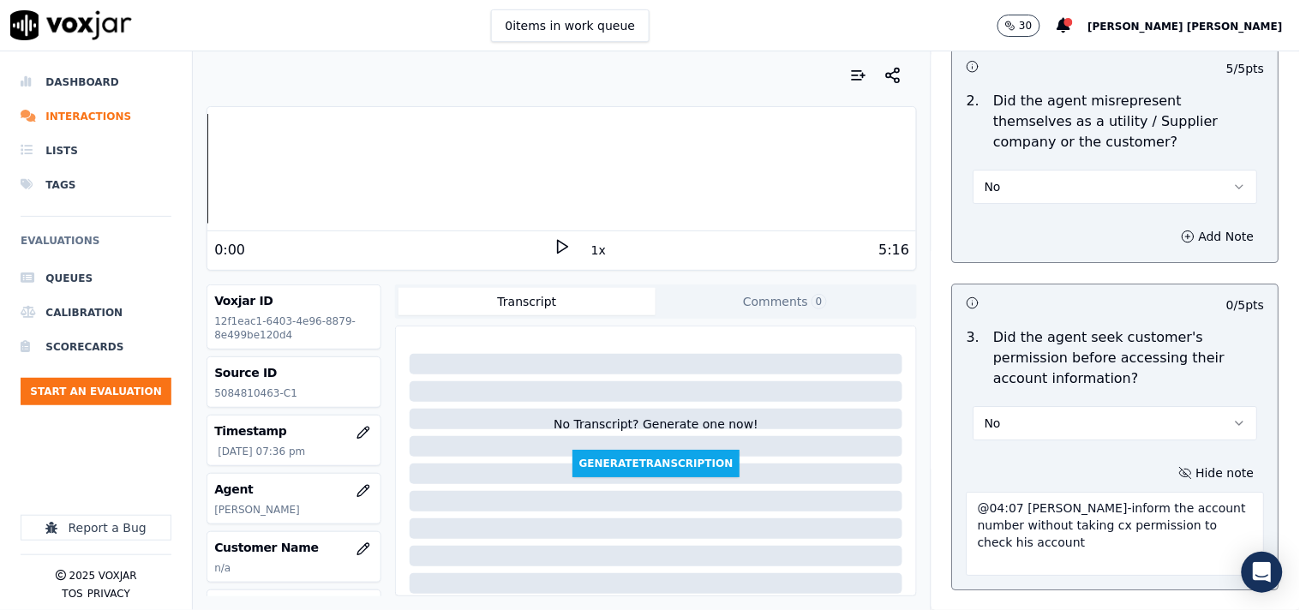
click at [967, 504] on textarea "@04:07 [PERSON_NAME]-inform the account number without taking cx permission to …" at bounding box center [1116, 534] width 298 height 84
paste textarea "Call id-20250917-121030"
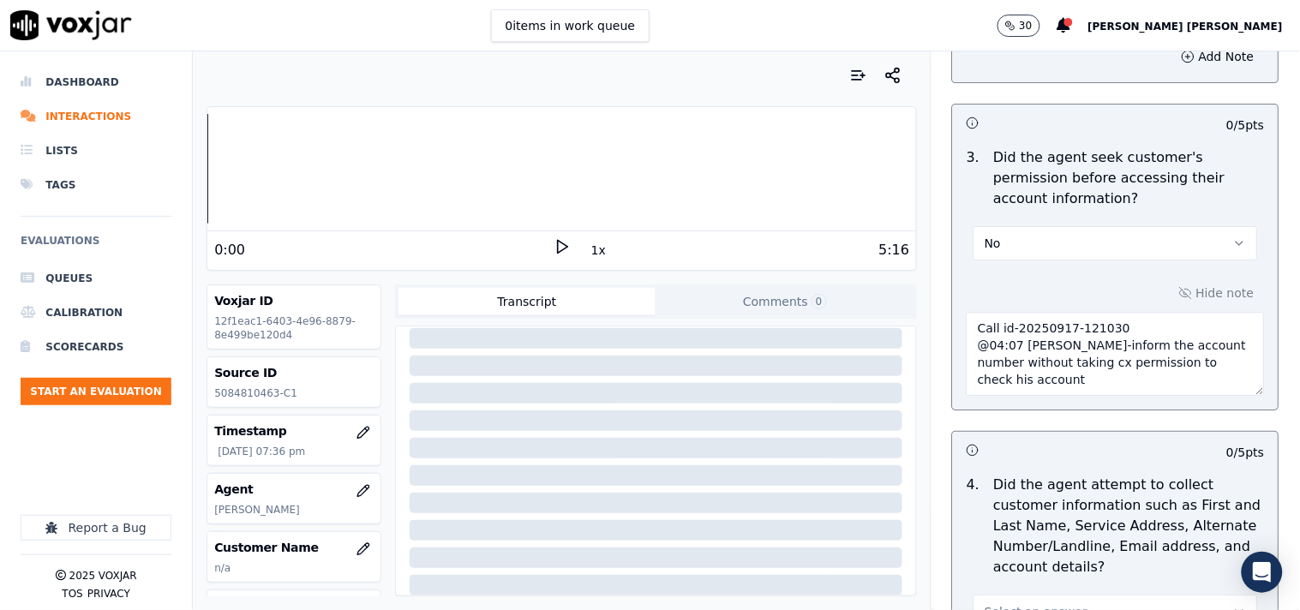
scroll to position [1707, 0]
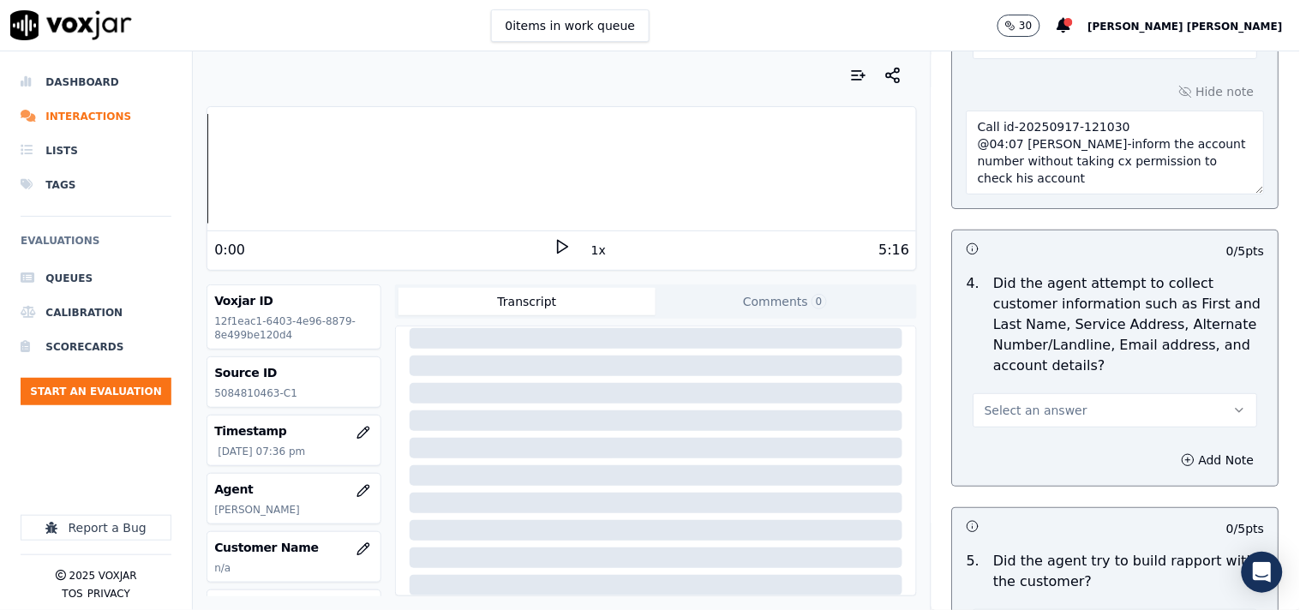
type textarea "Call id-20250917-121030 @04:07 [PERSON_NAME]-inform the account number without …"
click at [1037, 420] on button "Select an answer" at bounding box center [1116, 410] width 285 height 34
click at [1033, 460] on div "Yes" at bounding box center [1086, 449] width 252 height 27
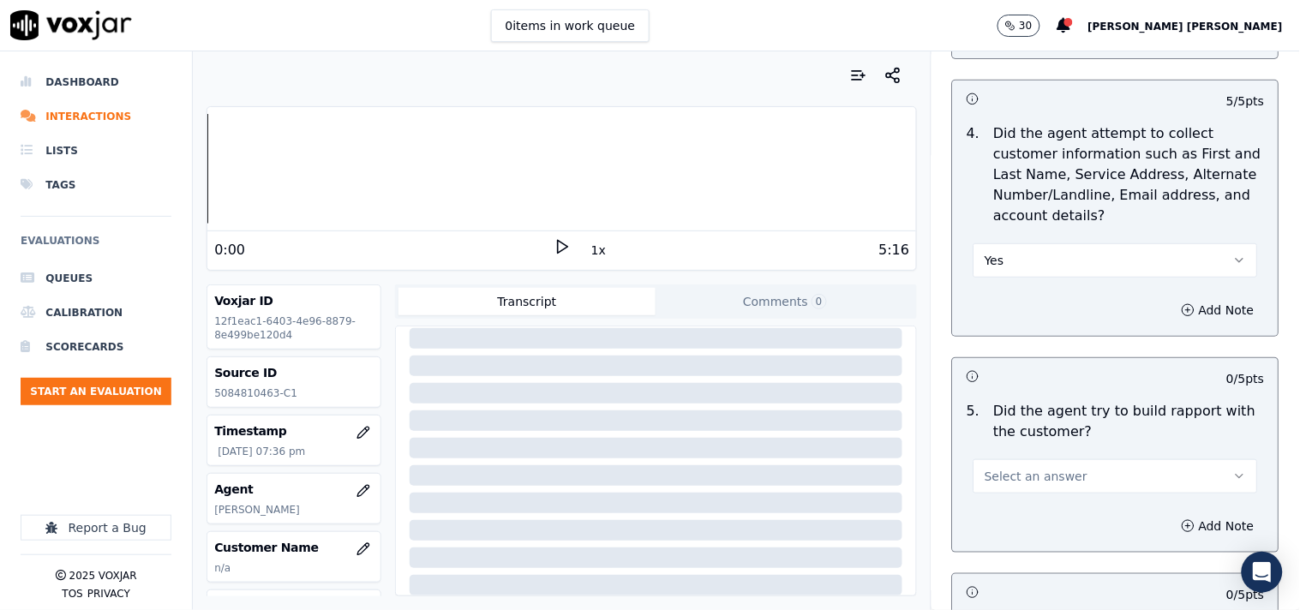
scroll to position [1897, 0]
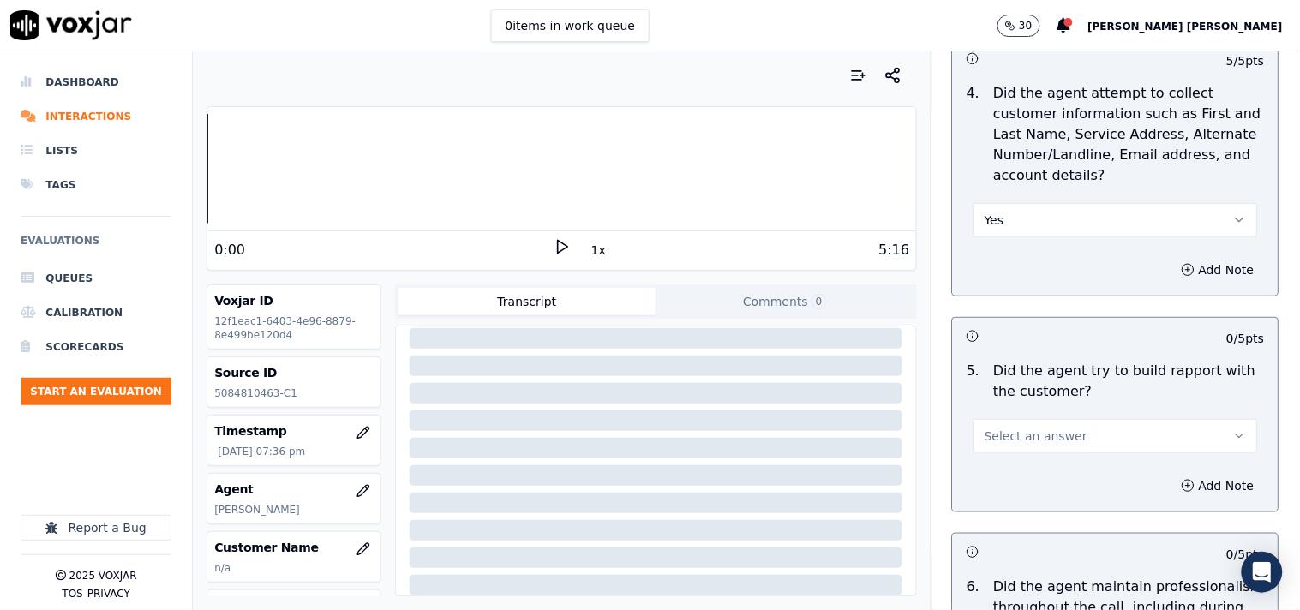
click at [1040, 229] on button "Yes" at bounding box center [1116, 220] width 285 height 34
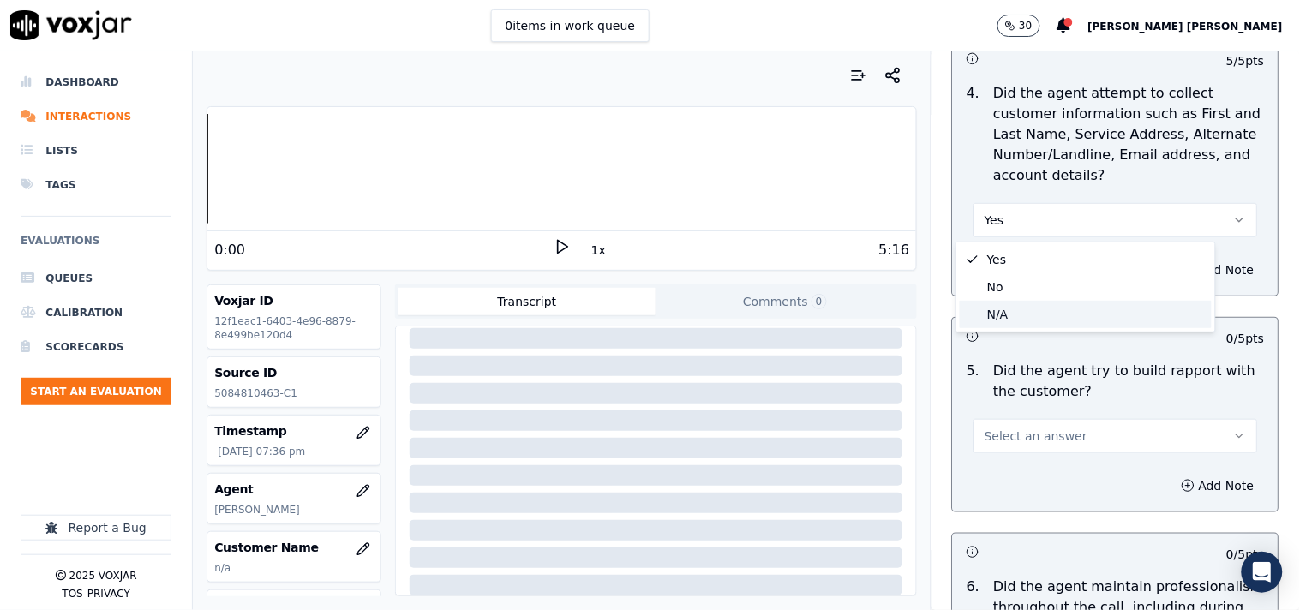
click at [1008, 321] on div "N/A" at bounding box center [1086, 314] width 252 height 27
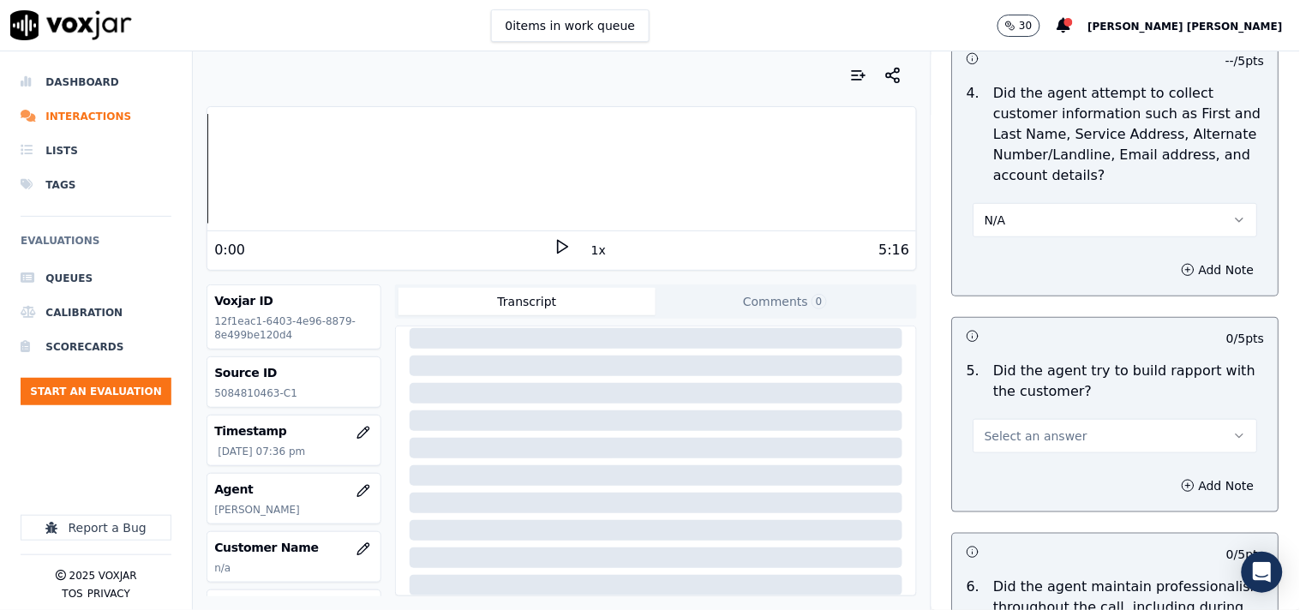
click at [1033, 434] on span "Select an answer" at bounding box center [1036, 436] width 103 height 17
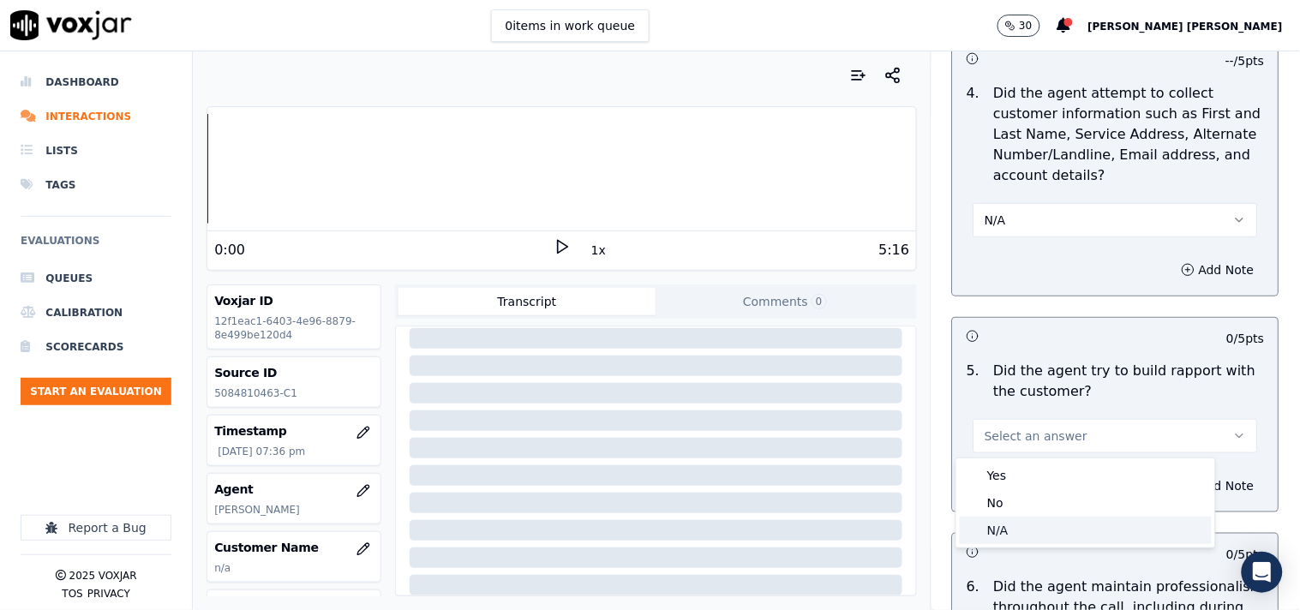
click at [1009, 530] on div "N/A" at bounding box center [1086, 530] width 252 height 27
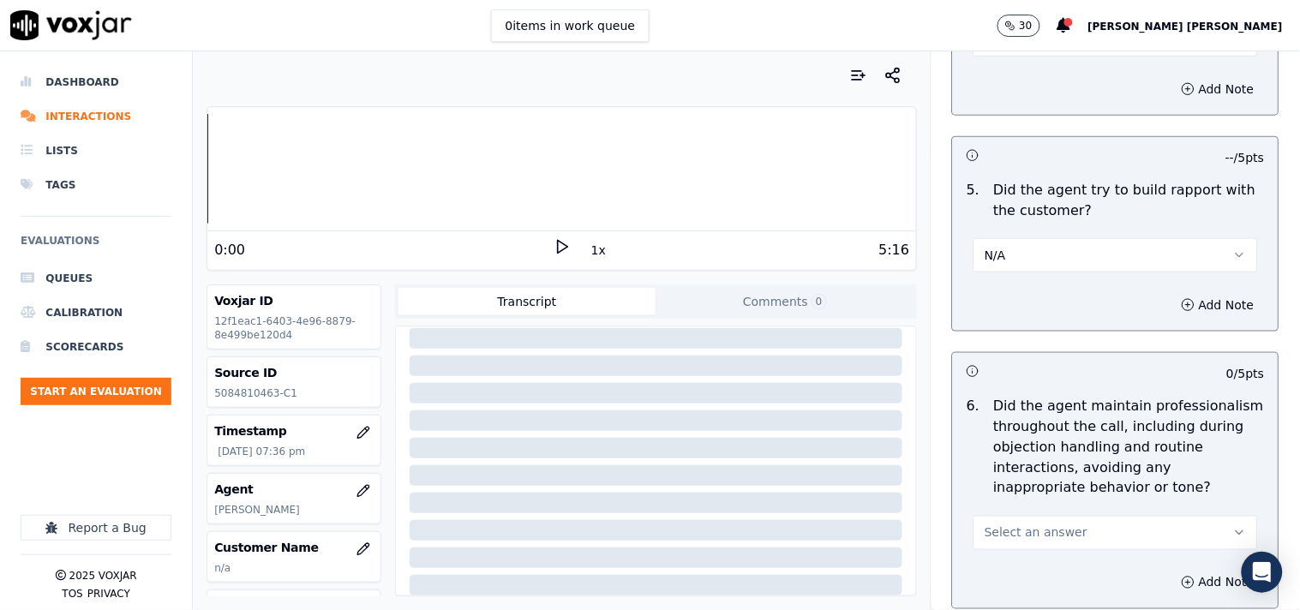
scroll to position [2088, 0]
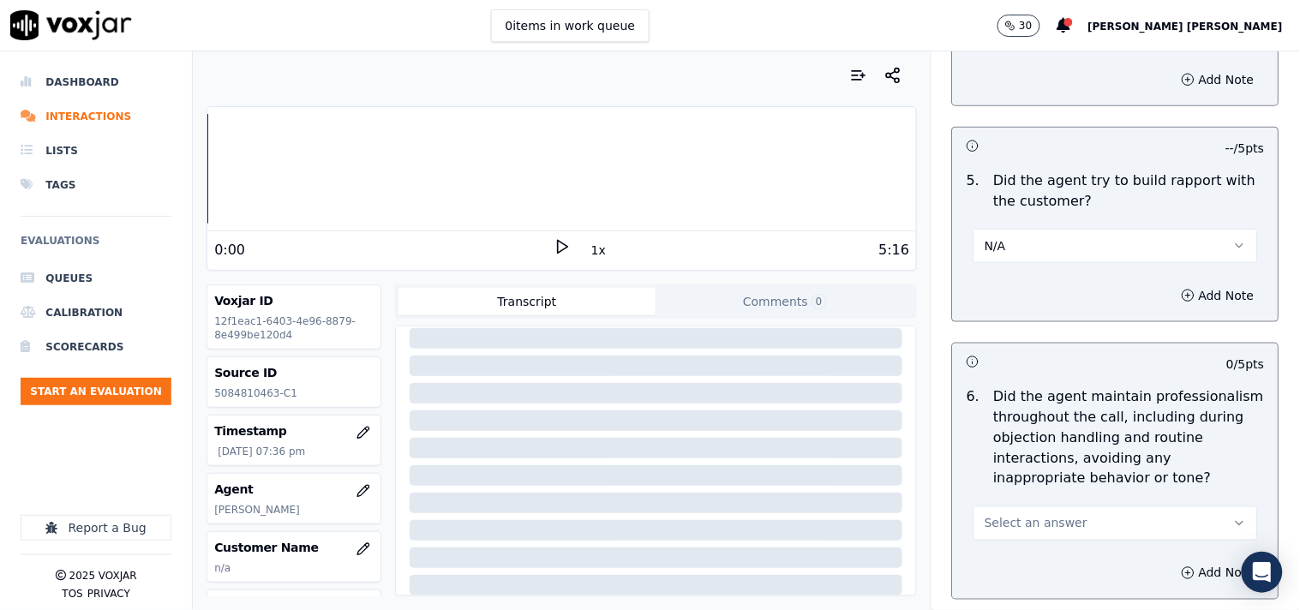
click at [1017, 520] on span "Select an answer" at bounding box center [1036, 523] width 103 height 17
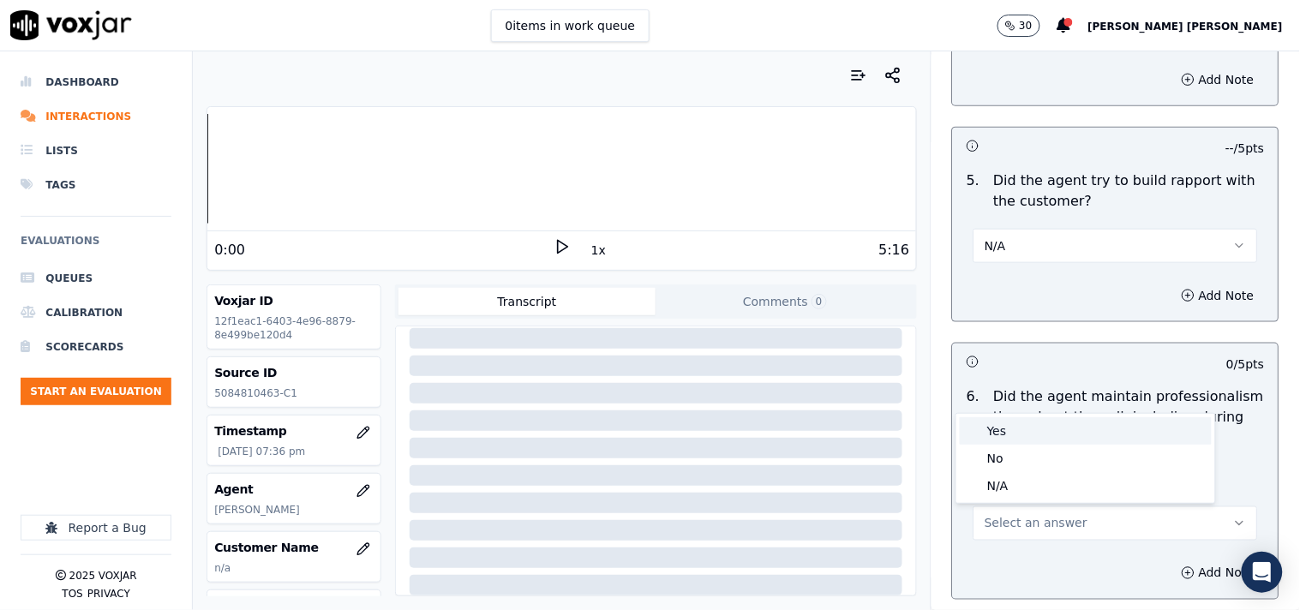
click at [1018, 418] on div "Yes" at bounding box center [1086, 430] width 252 height 27
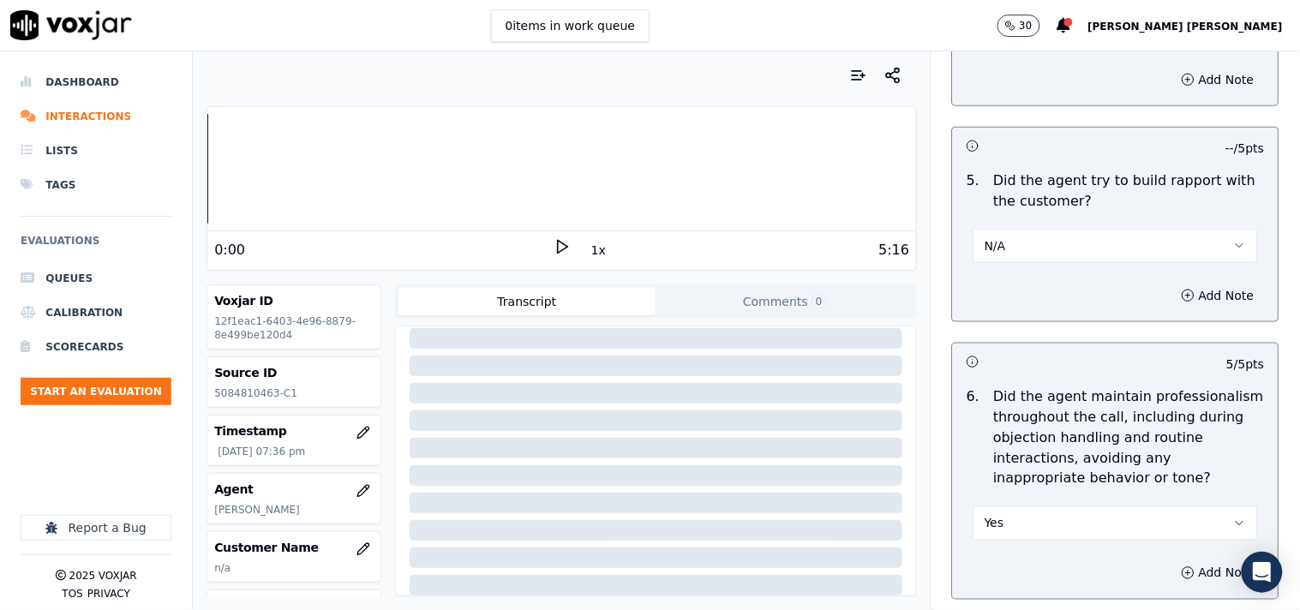
scroll to position [2469, 0]
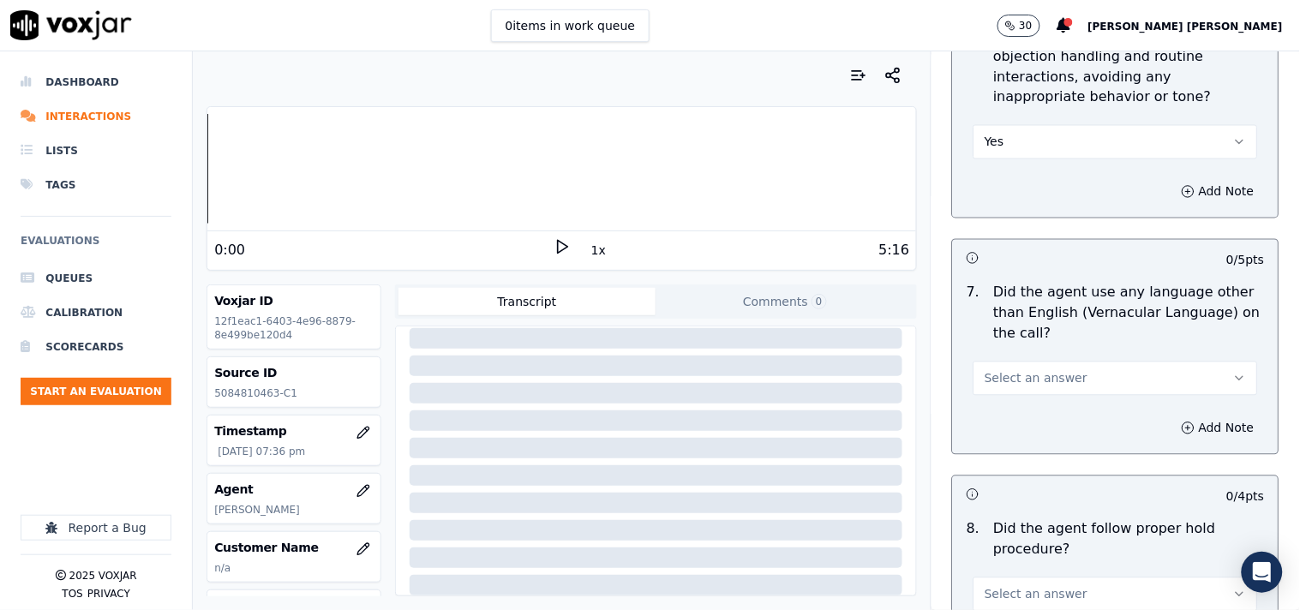
click at [1021, 383] on span "Select an answer" at bounding box center [1036, 378] width 103 height 17
click at [1021, 442] on div "No" at bounding box center [1086, 445] width 252 height 27
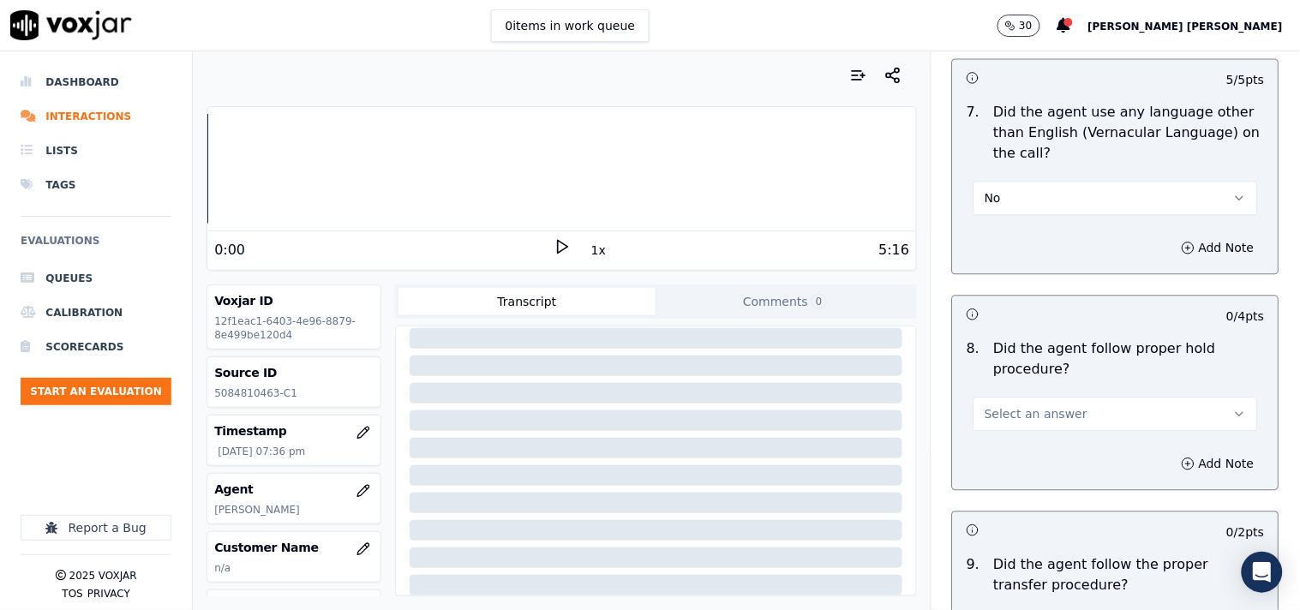
scroll to position [2659, 0]
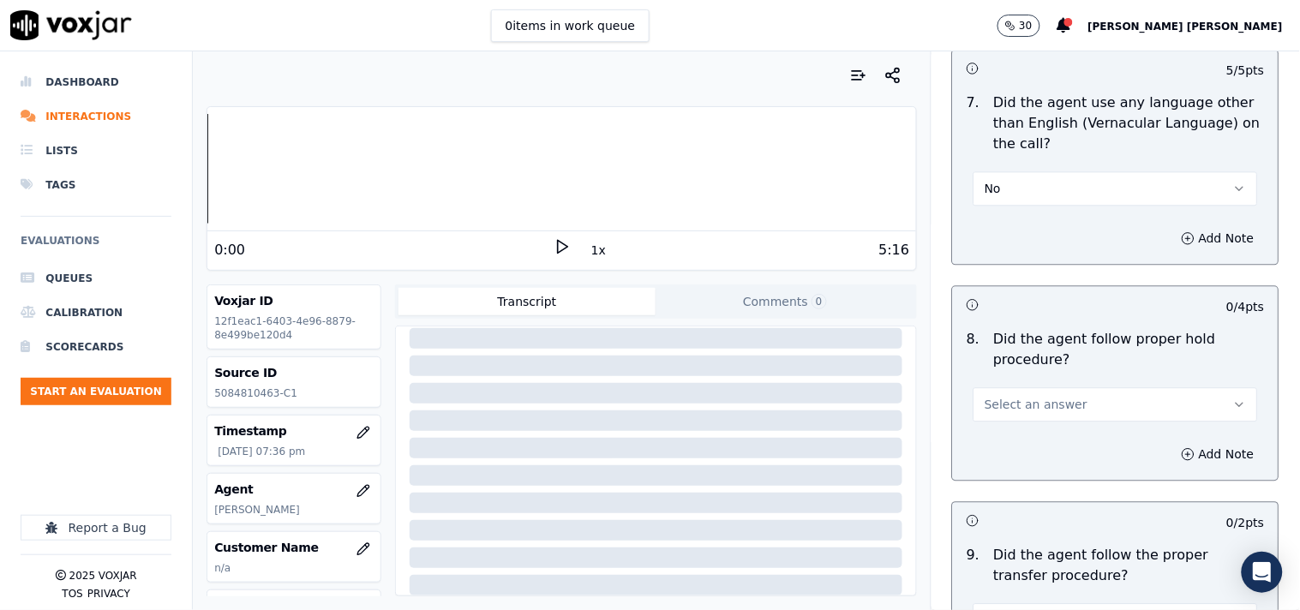
click at [1035, 411] on span "Select an answer" at bounding box center [1036, 404] width 103 height 17
click at [1034, 444] on div "Yes" at bounding box center [1086, 443] width 252 height 27
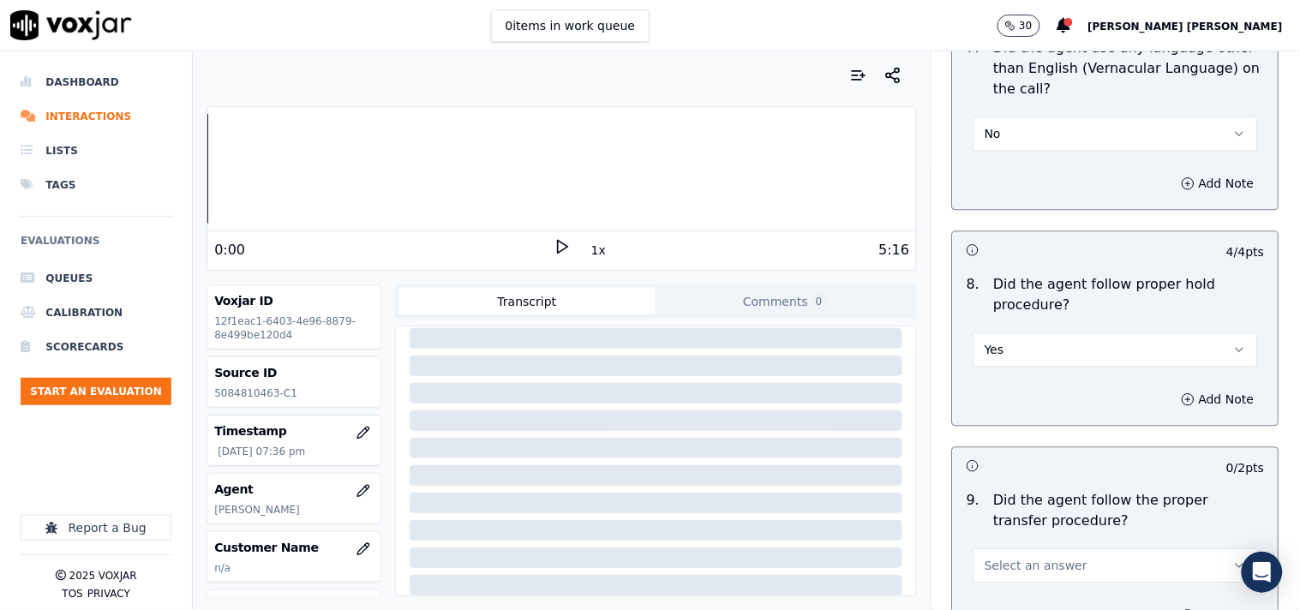
scroll to position [2849, 0]
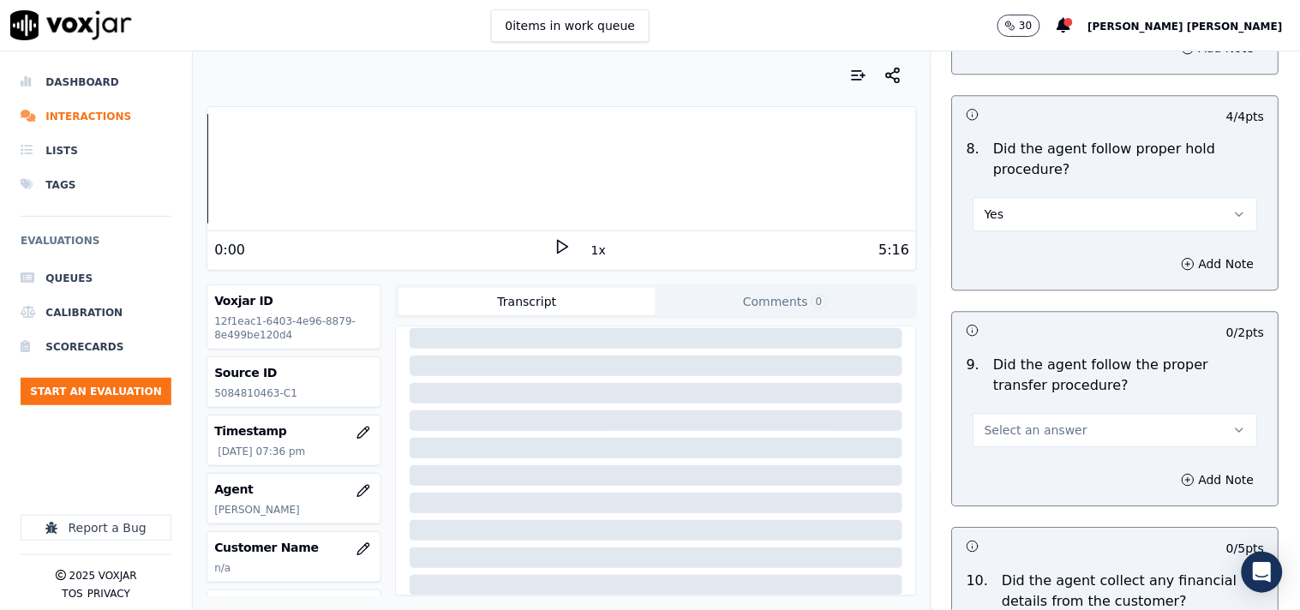
click at [1056, 425] on button "Select an answer" at bounding box center [1116, 430] width 285 height 34
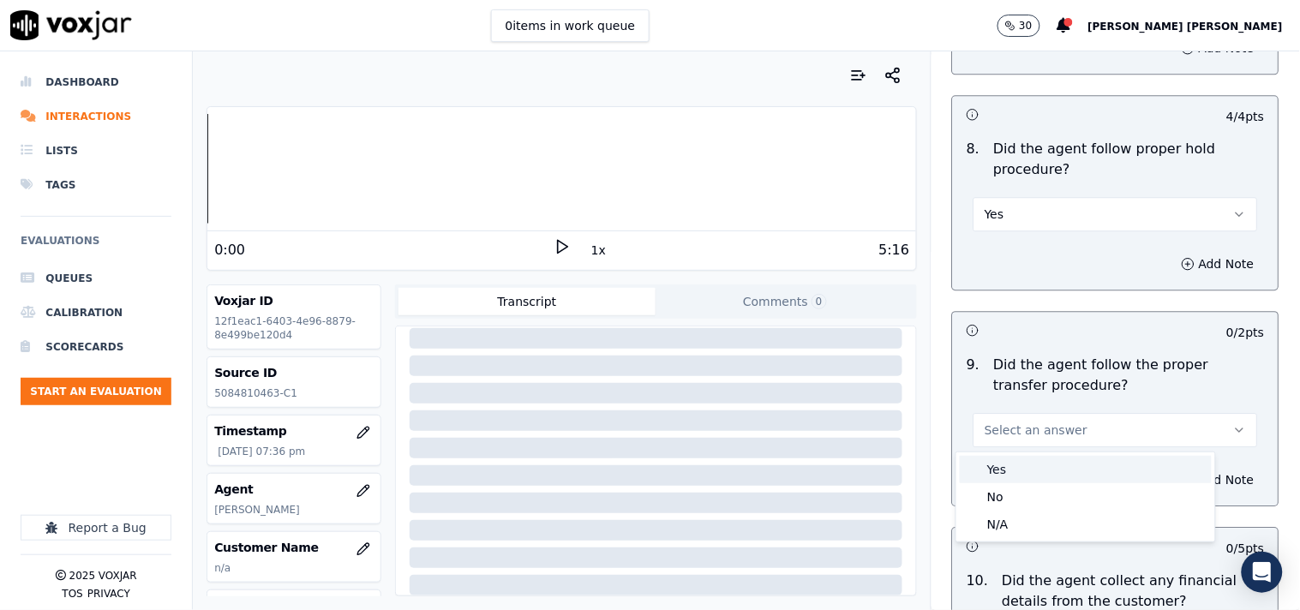
click at [1051, 470] on div "Yes" at bounding box center [1086, 469] width 252 height 27
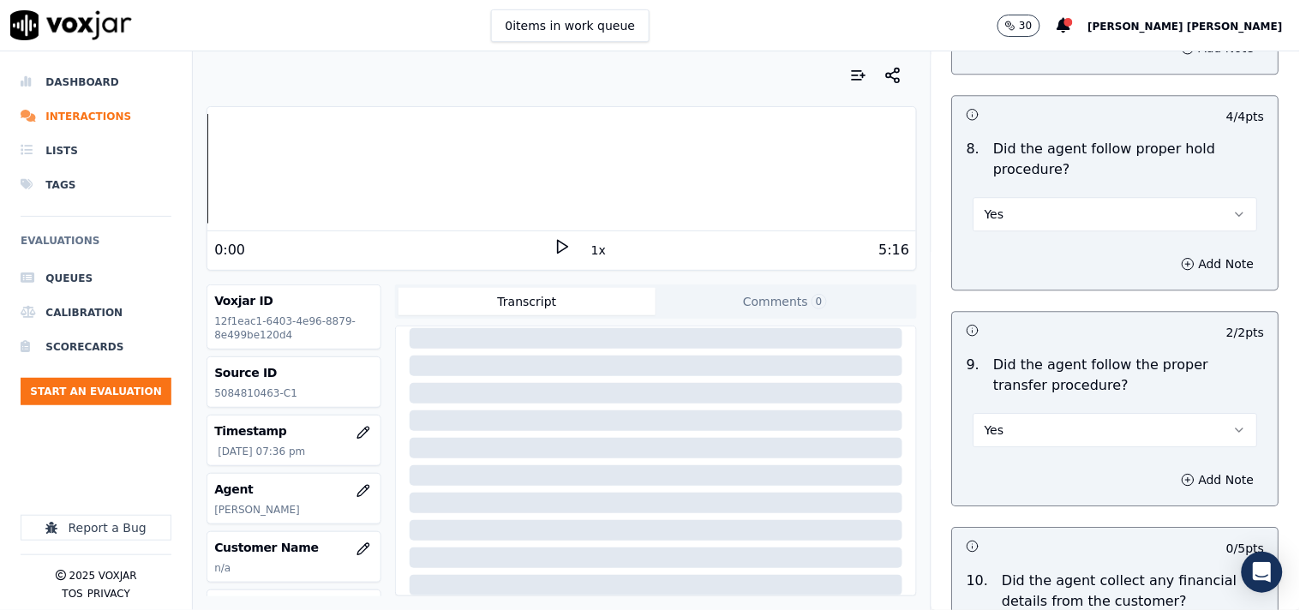
scroll to position [3040, 0]
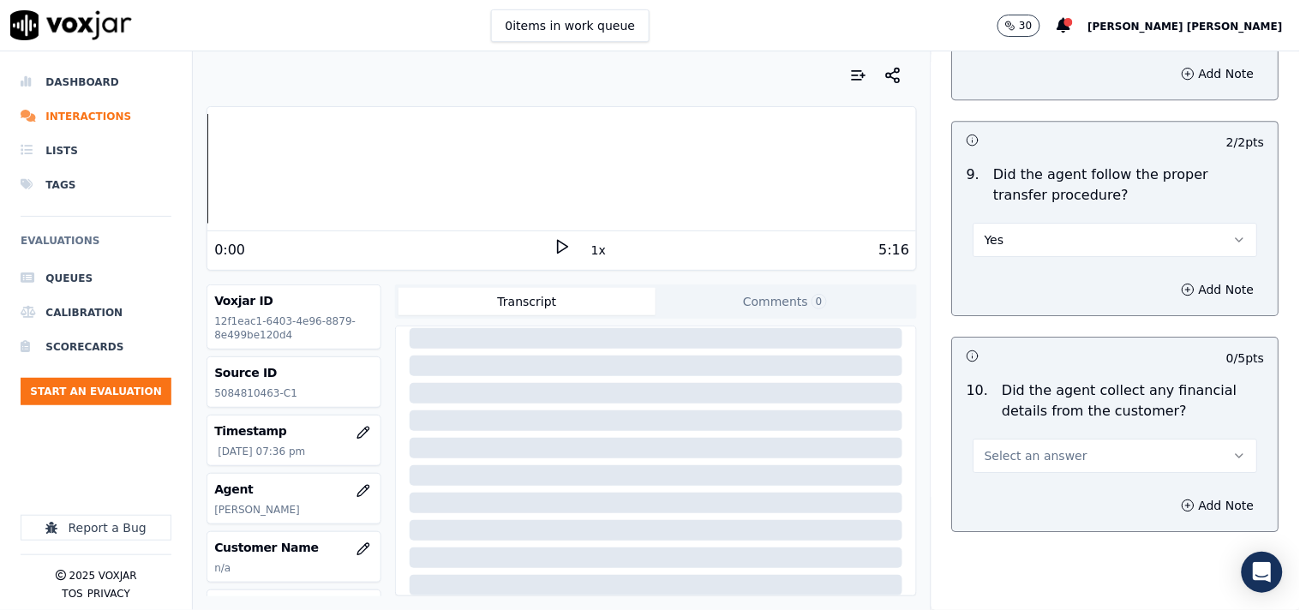
click at [1051, 455] on span "Select an answer" at bounding box center [1036, 455] width 103 height 17
click at [1040, 527] on div "No" at bounding box center [1086, 522] width 252 height 27
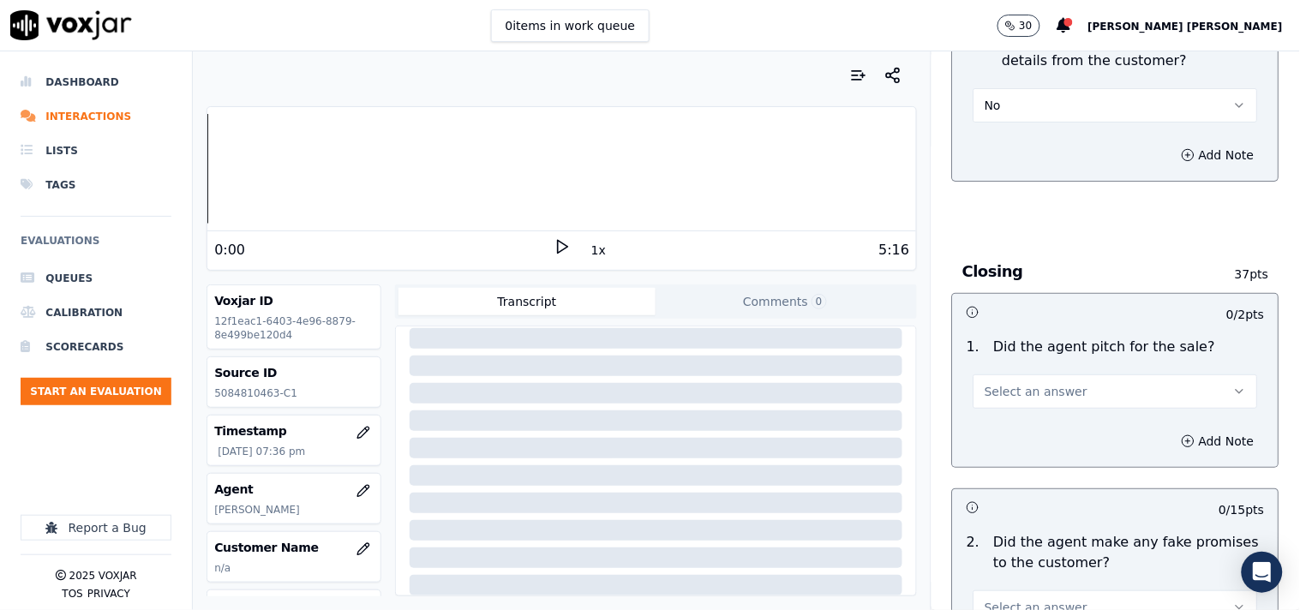
scroll to position [3421, 0]
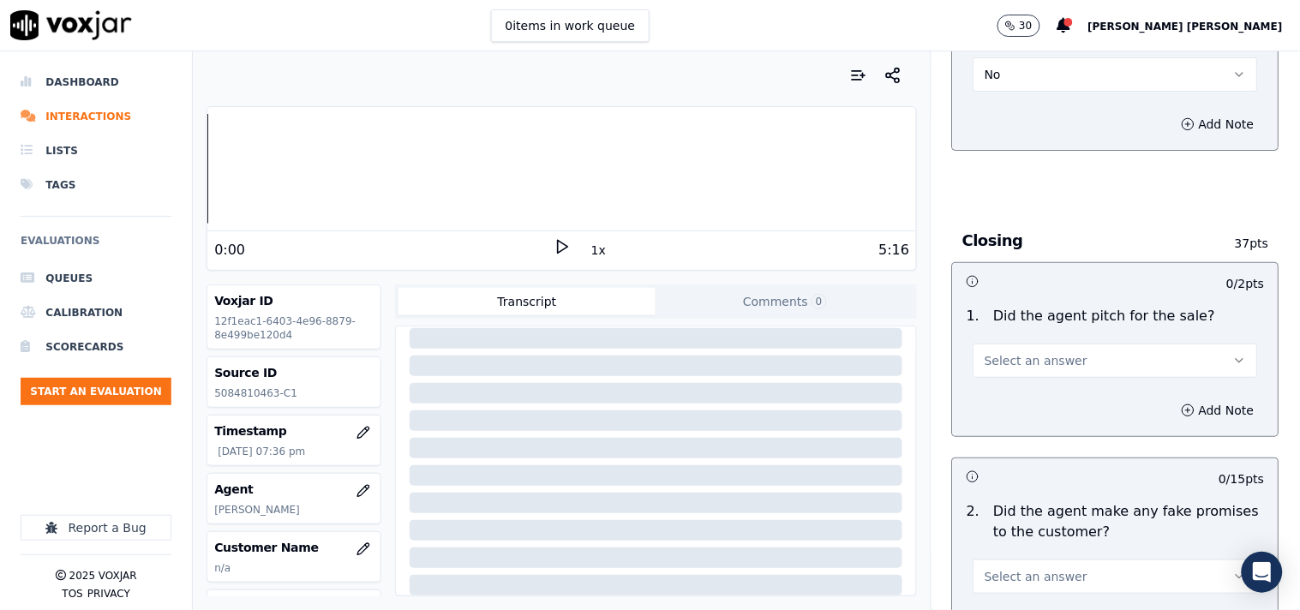
click at [1048, 349] on button "Select an answer" at bounding box center [1116, 361] width 285 height 34
click at [1042, 404] on div "Yes" at bounding box center [1086, 400] width 252 height 27
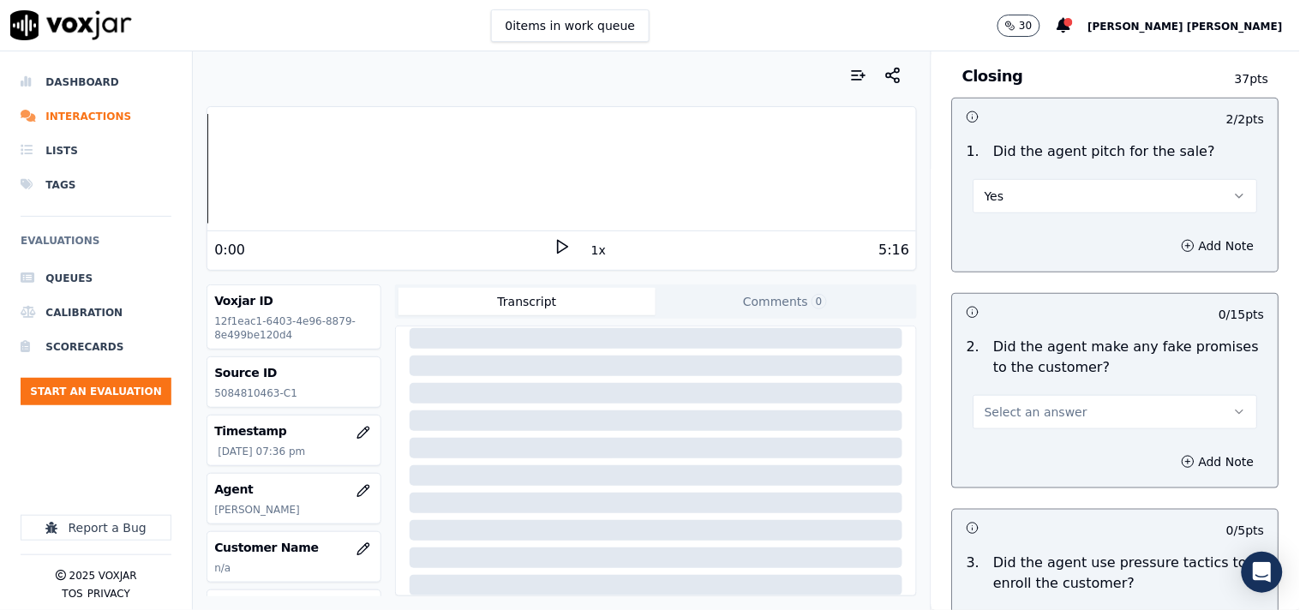
scroll to position [3611, 0]
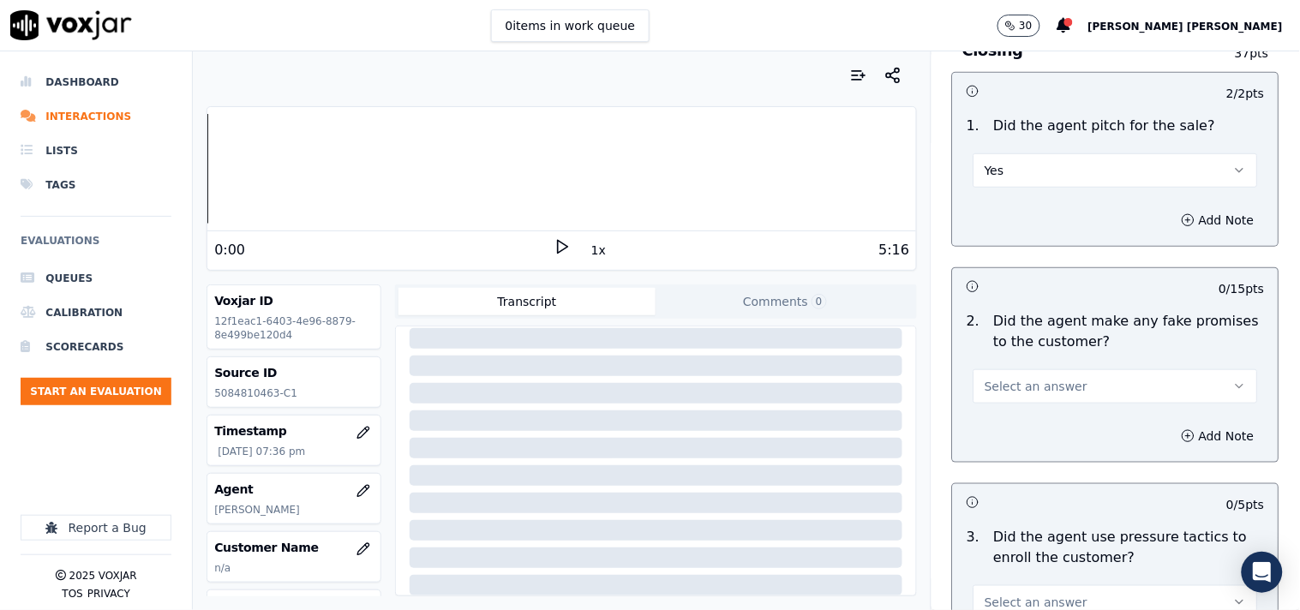
click at [1042, 404] on button "Select an answer" at bounding box center [1116, 386] width 285 height 34
drag, startPoint x: 1034, startPoint y: 432, endPoint x: 1033, endPoint y: 447, distance: 15.4
click at [1033, 447] on div "Yes No N/A" at bounding box center [1085, 454] width 259 height 89
click at [1033, 447] on div "No" at bounding box center [1086, 453] width 252 height 27
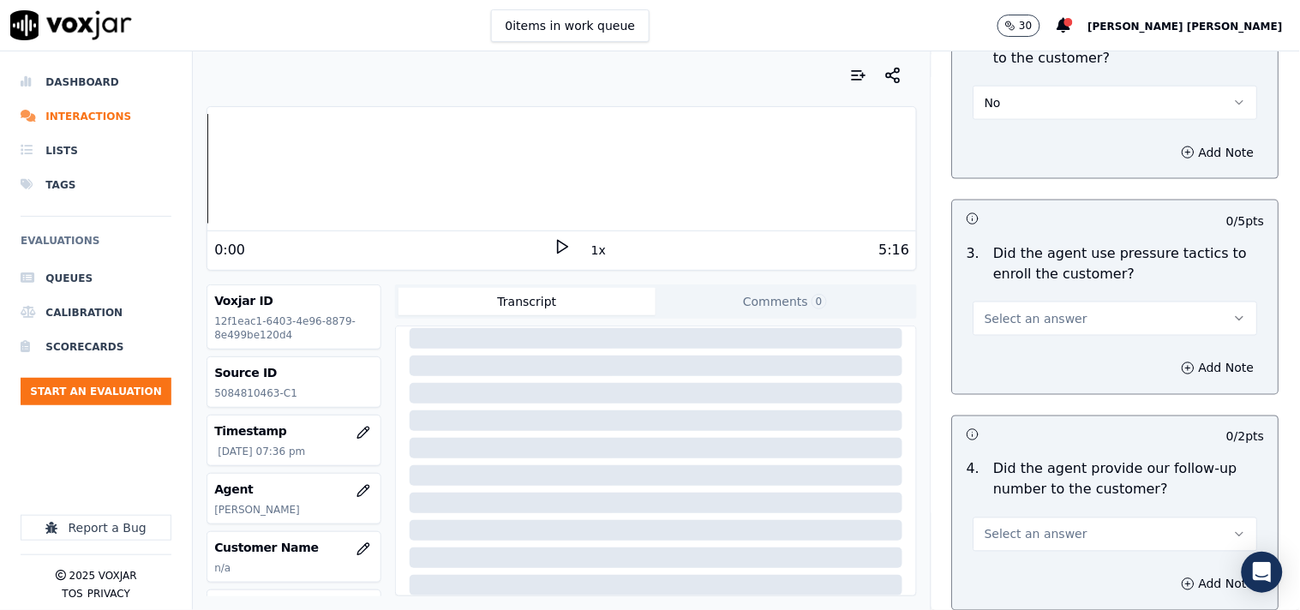
scroll to position [3897, 0]
click at [1051, 326] on span "Select an answer" at bounding box center [1036, 317] width 103 height 17
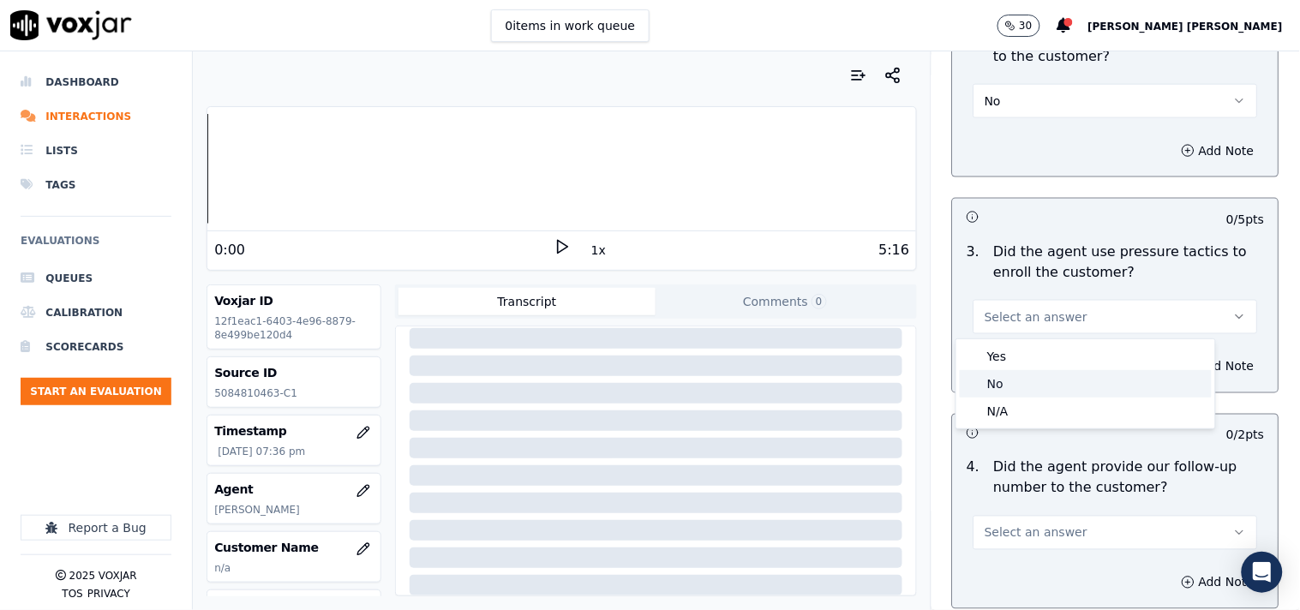
click at [1034, 370] on div "No" at bounding box center [1086, 383] width 252 height 27
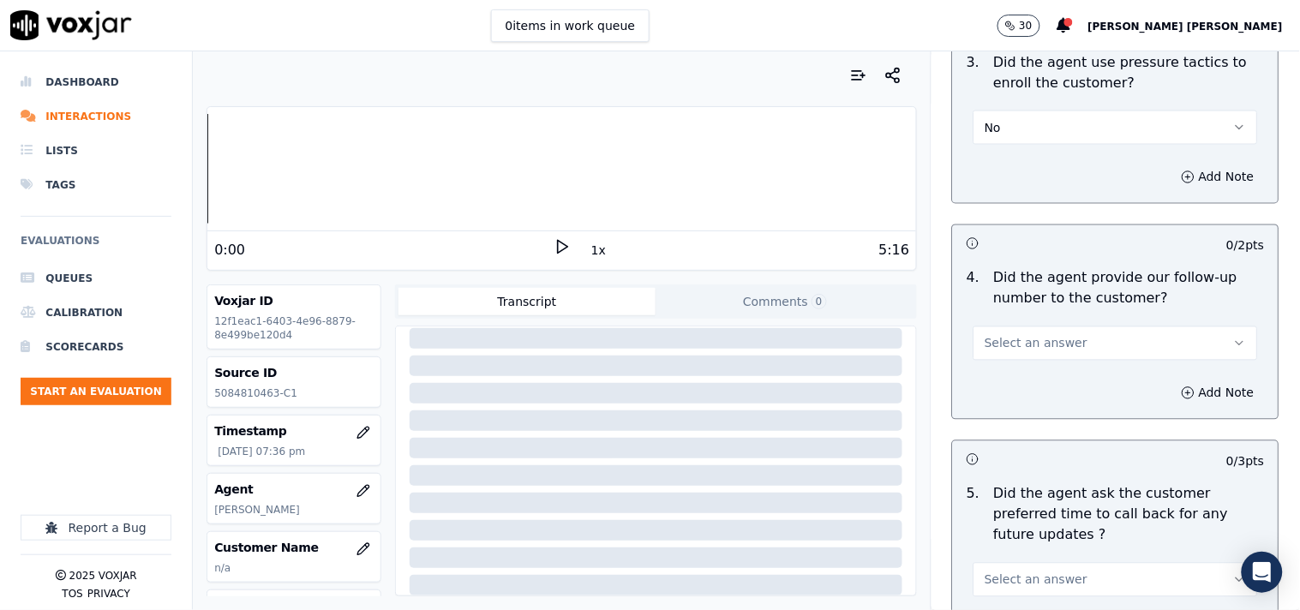
scroll to position [4088, 0]
click at [1046, 327] on button "Select an answer" at bounding box center [1116, 342] width 285 height 34
click at [1038, 387] on div "Yes" at bounding box center [1086, 381] width 252 height 27
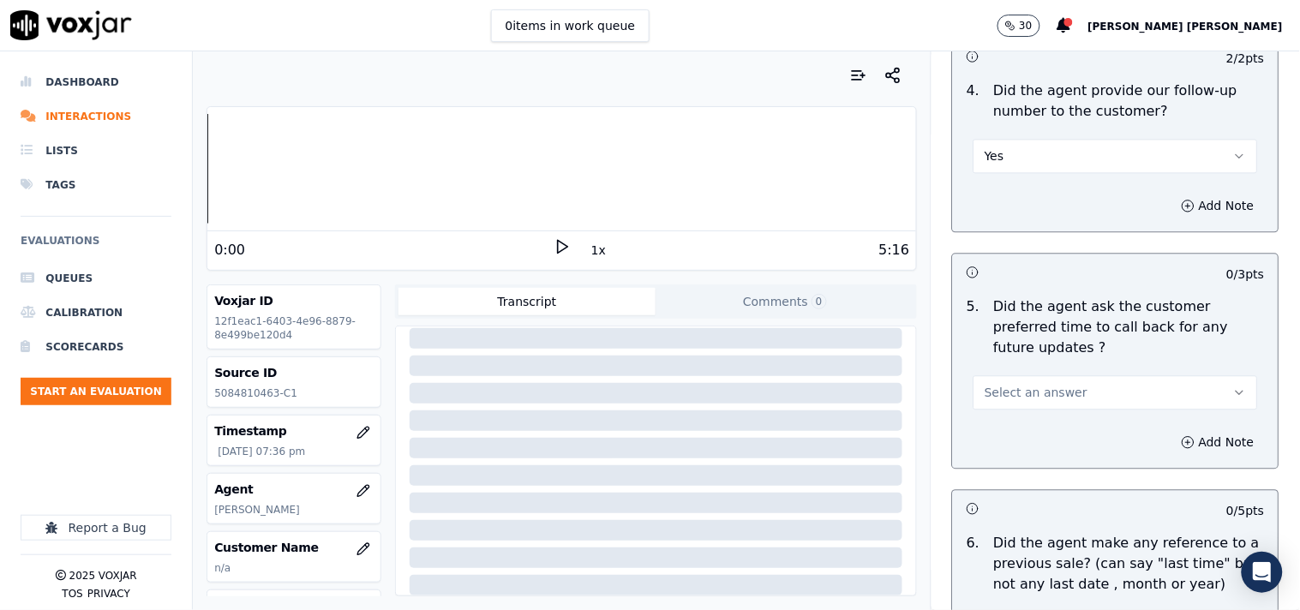
scroll to position [4278, 0]
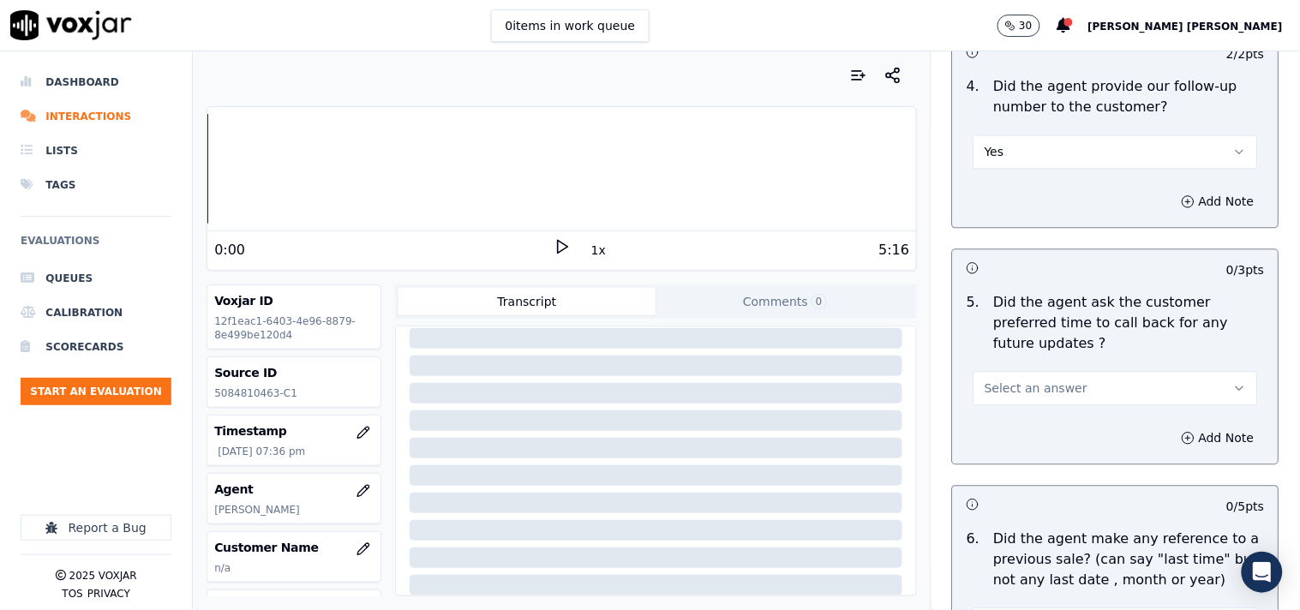
click at [1041, 380] on span "Select an answer" at bounding box center [1036, 388] width 103 height 17
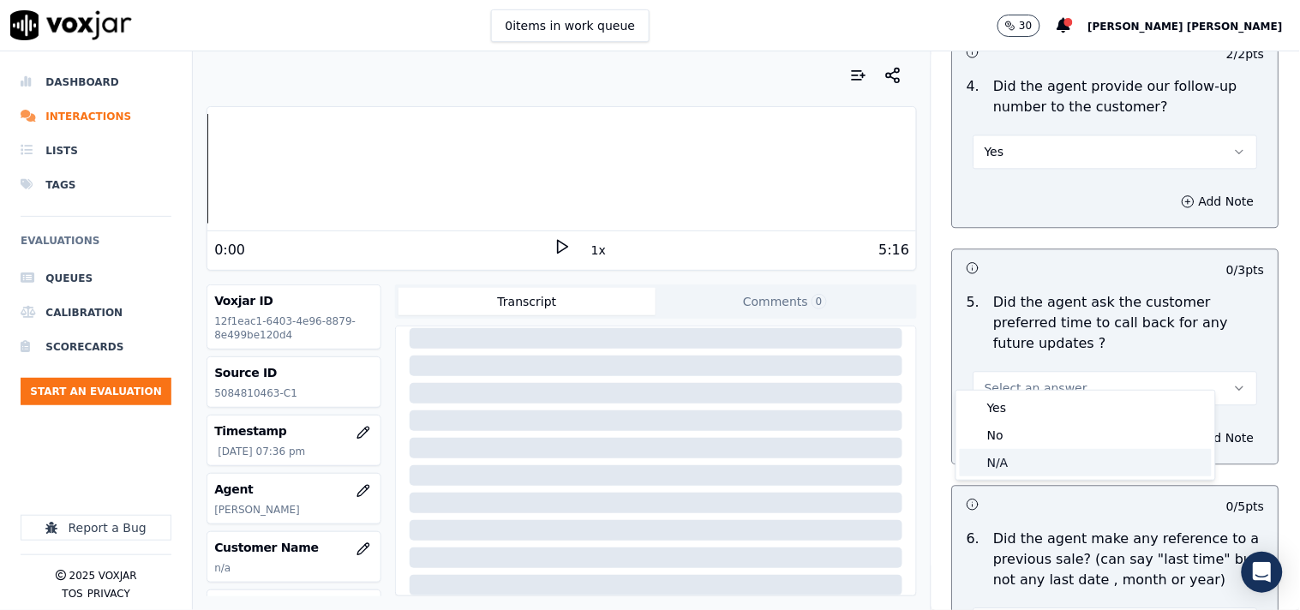
click at [1027, 457] on div "N/A" at bounding box center [1086, 462] width 252 height 27
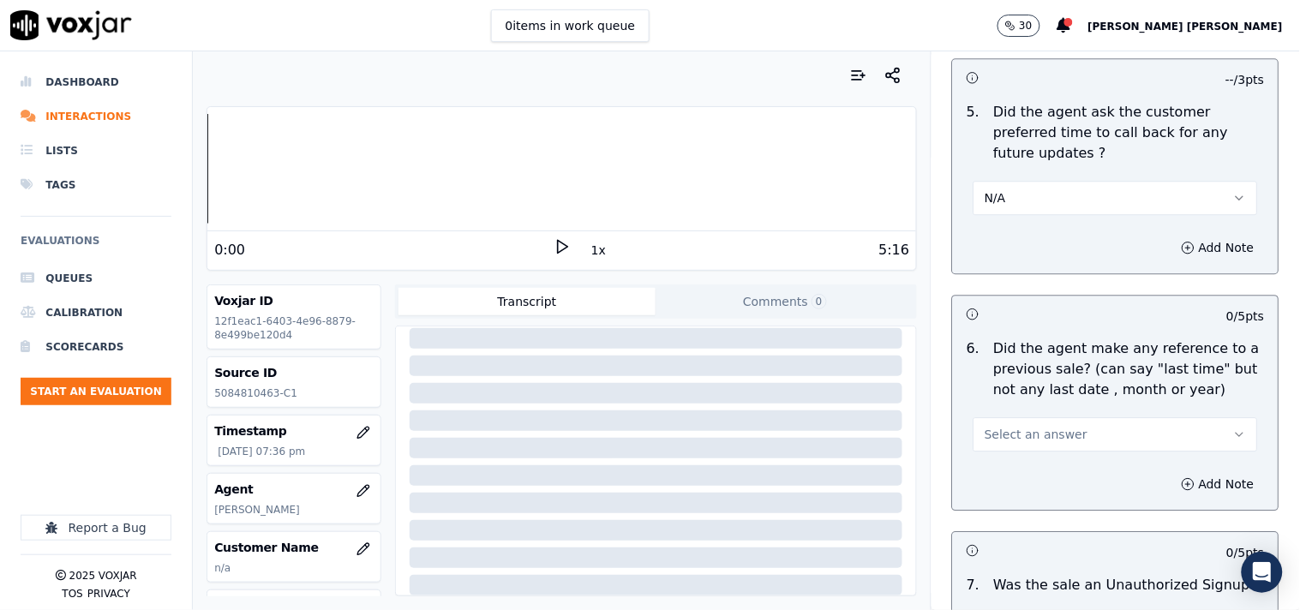
click at [1050, 400] on div "Select an answer" at bounding box center [1116, 425] width 312 height 51
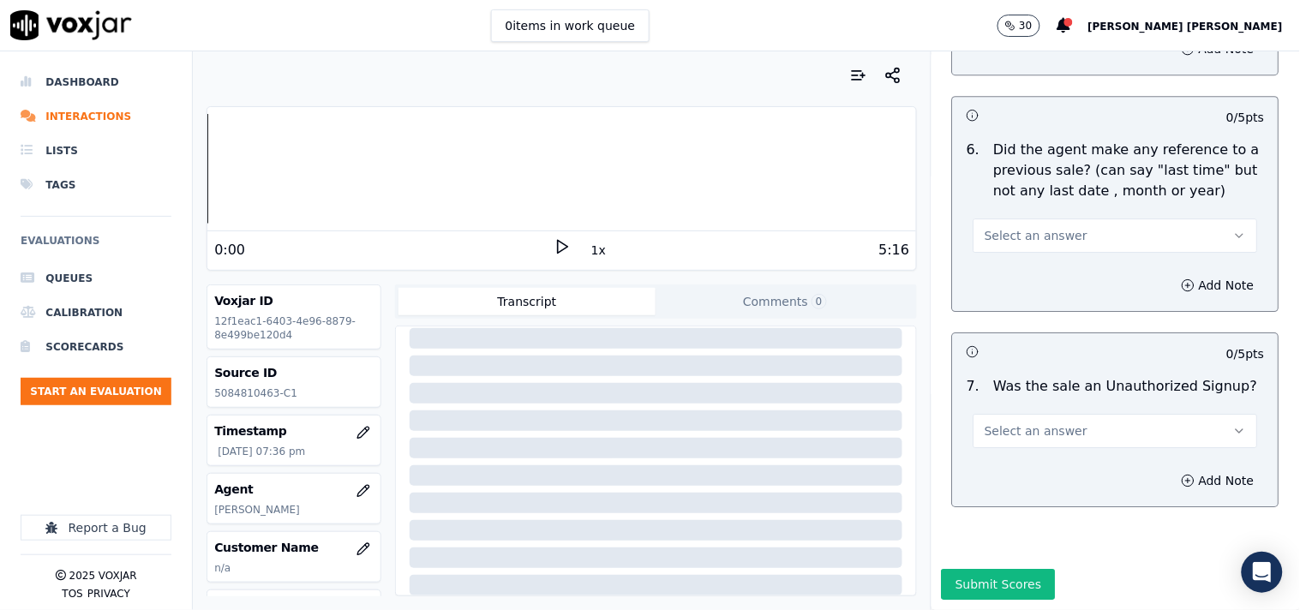
scroll to position [4691, 0]
click at [1066, 219] on button "Select an answer" at bounding box center [1116, 236] width 285 height 34
click at [1044, 260] on div "Add Note" at bounding box center [1116, 285] width 326 height 51
click at [1056, 219] on button "Yes" at bounding box center [1116, 236] width 285 height 34
click at [1035, 250] on div "No" at bounding box center [1086, 258] width 252 height 27
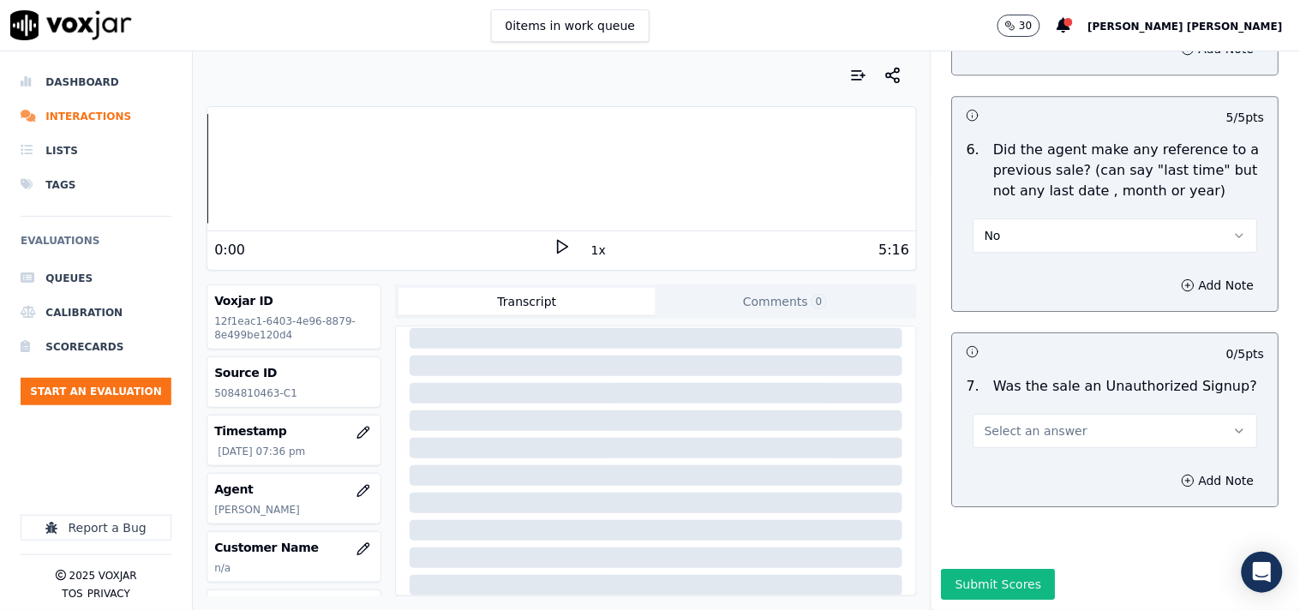
click at [1047, 422] on span "Select an answer" at bounding box center [1036, 430] width 103 height 17
click at [1033, 482] on div "N/A" at bounding box center [1086, 481] width 252 height 27
click at [1182, 474] on icon "button" at bounding box center [1189, 481] width 14 height 14
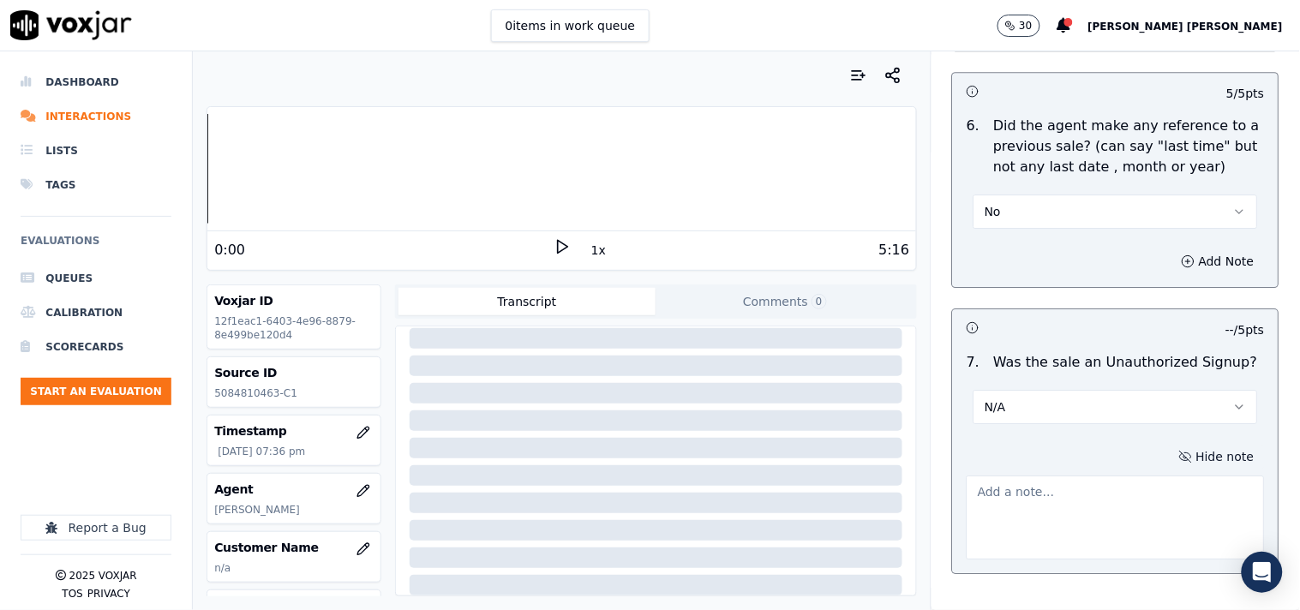
click at [1052, 488] on textarea at bounding box center [1116, 518] width 298 height 84
type textarea "v"
paste textarea "Call id- 20250917-123300 During the TPV verification cx said "why i am changing…"
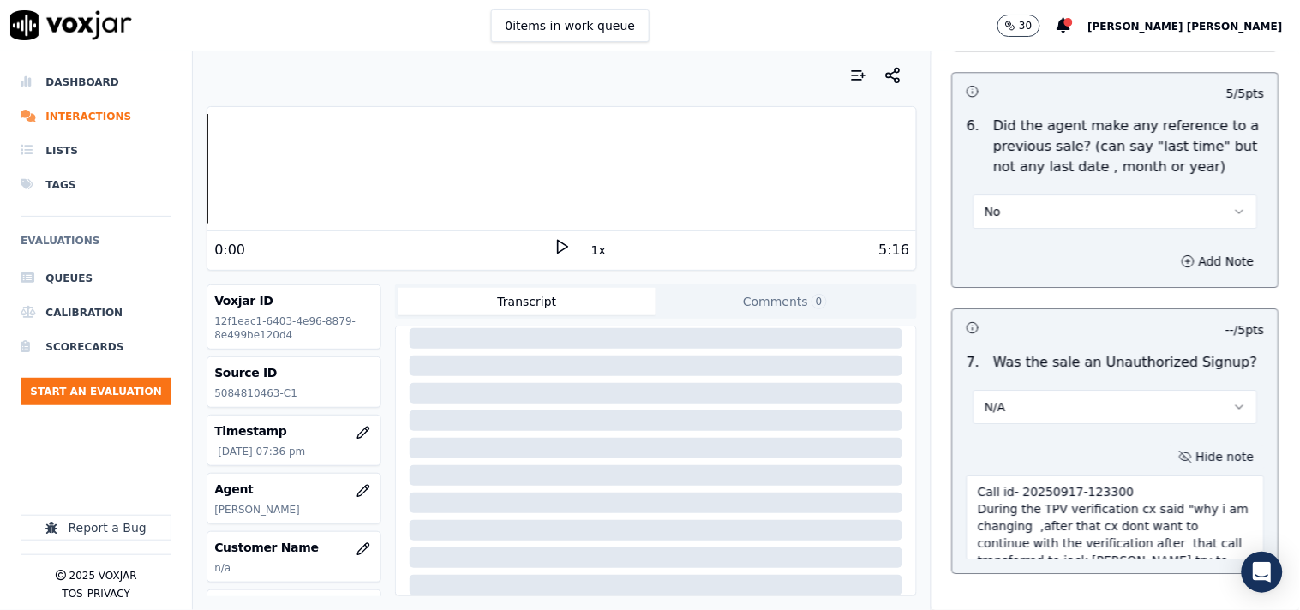
scroll to position [62, 0]
type textarea "Call id- 20250917-123300 During the TPV verification cx said "why i am changing…"
click at [410, 493] on div at bounding box center [657, 503] width 494 height 21
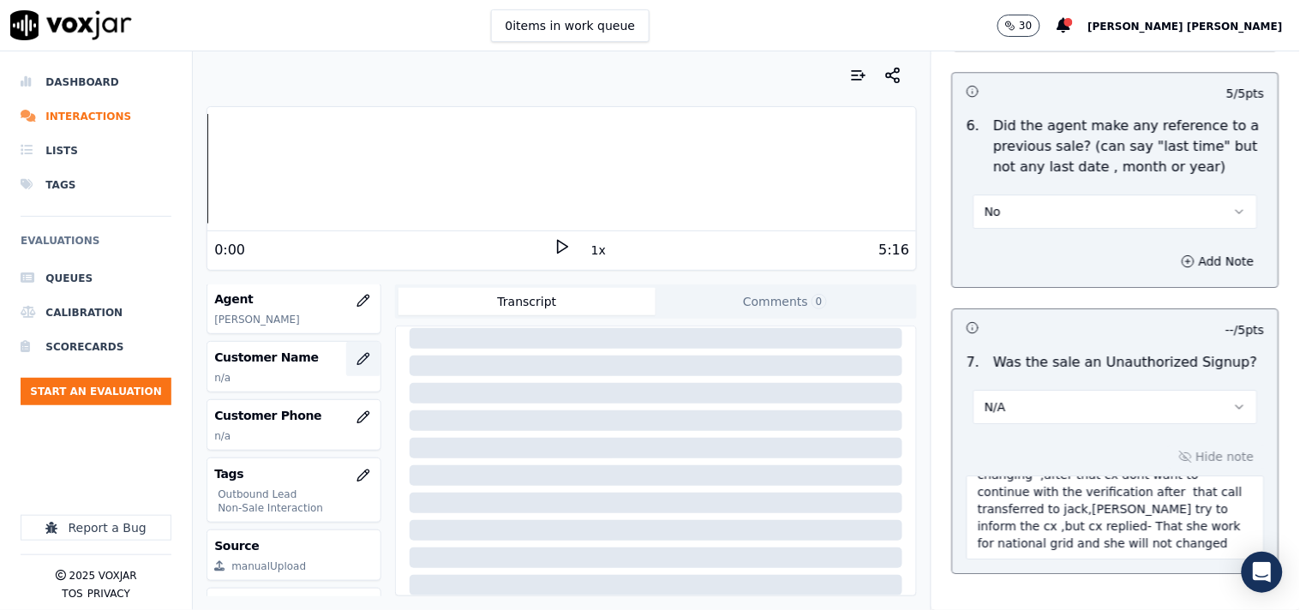
click at [353, 358] on button "button" at bounding box center [363, 359] width 34 height 34
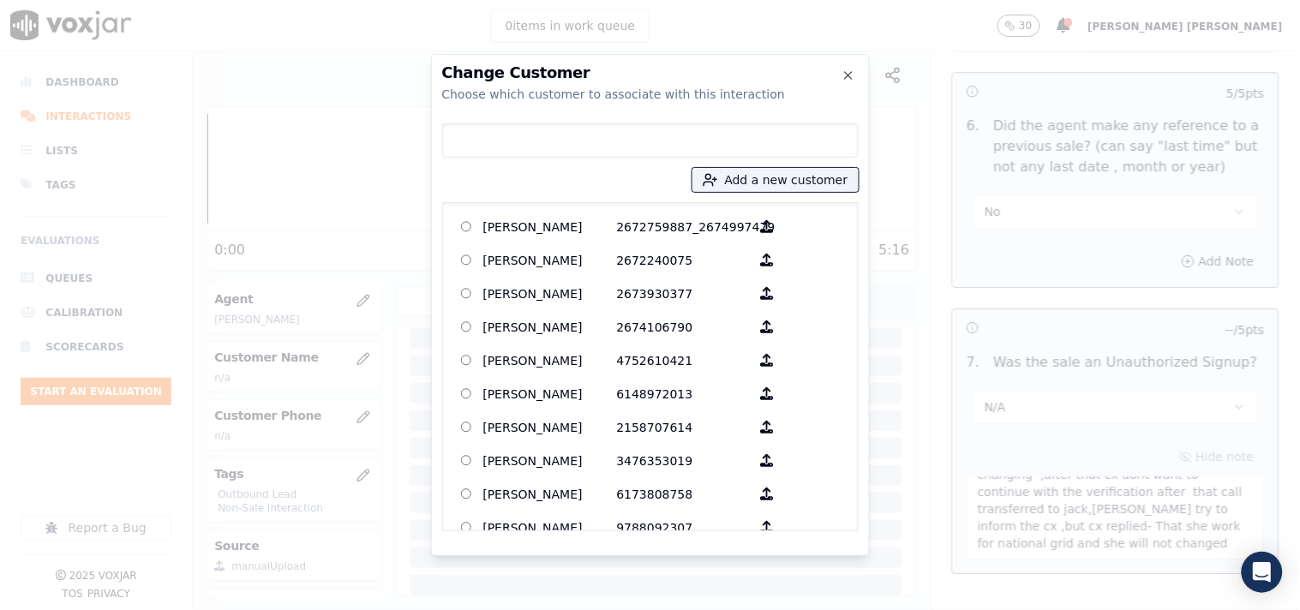
paste input "[PERSON_NAME]"
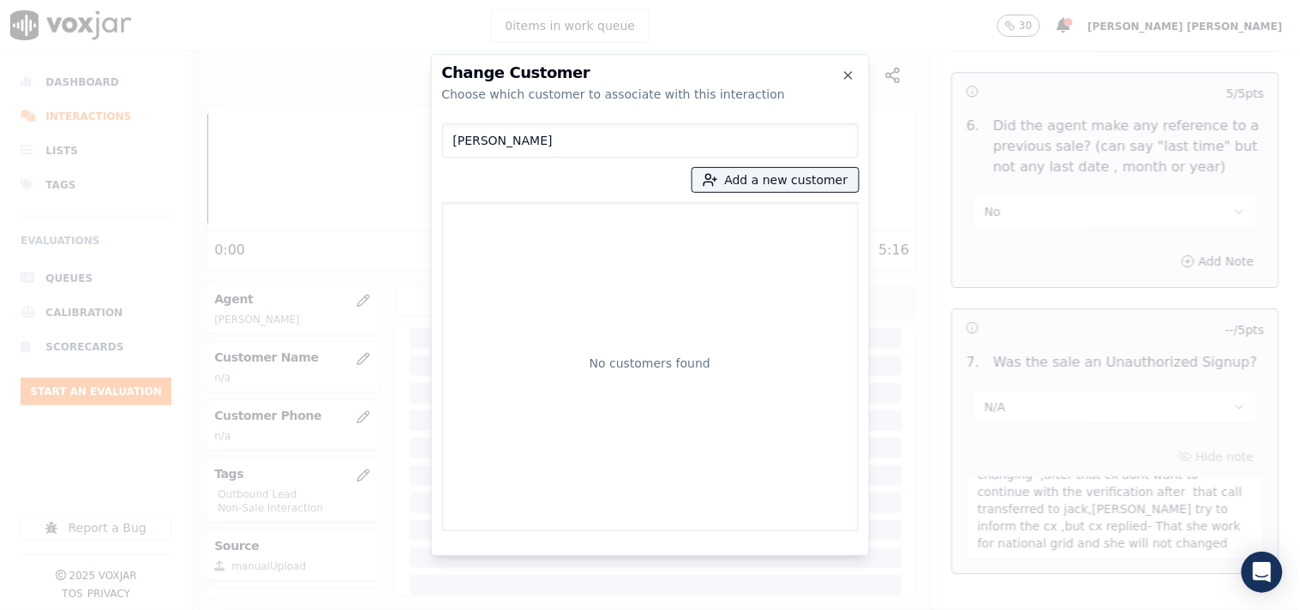
click at [476, 140] on input "[PERSON_NAME]" at bounding box center [650, 140] width 416 height 34
click at [580, 142] on input "[PERSON_NAME]" at bounding box center [650, 140] width 416 height 34
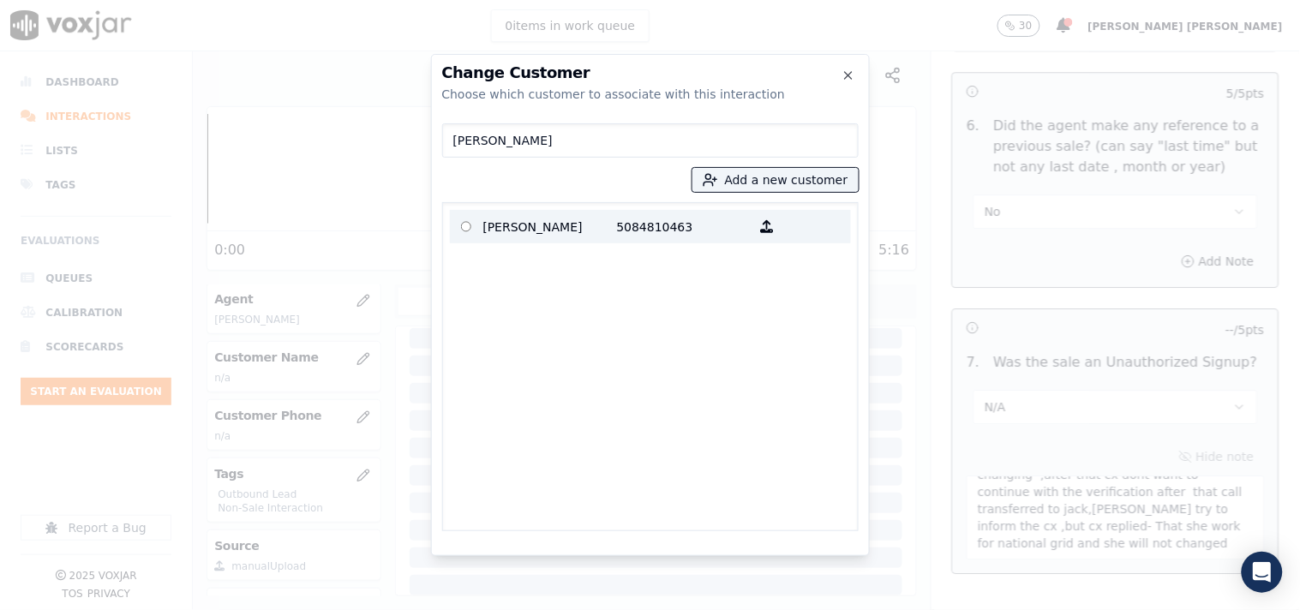
type input "[PERSON_NAME]"
click at [634, 214] on p "5084810463" at bounding box center [684, 226] width 134 height 27
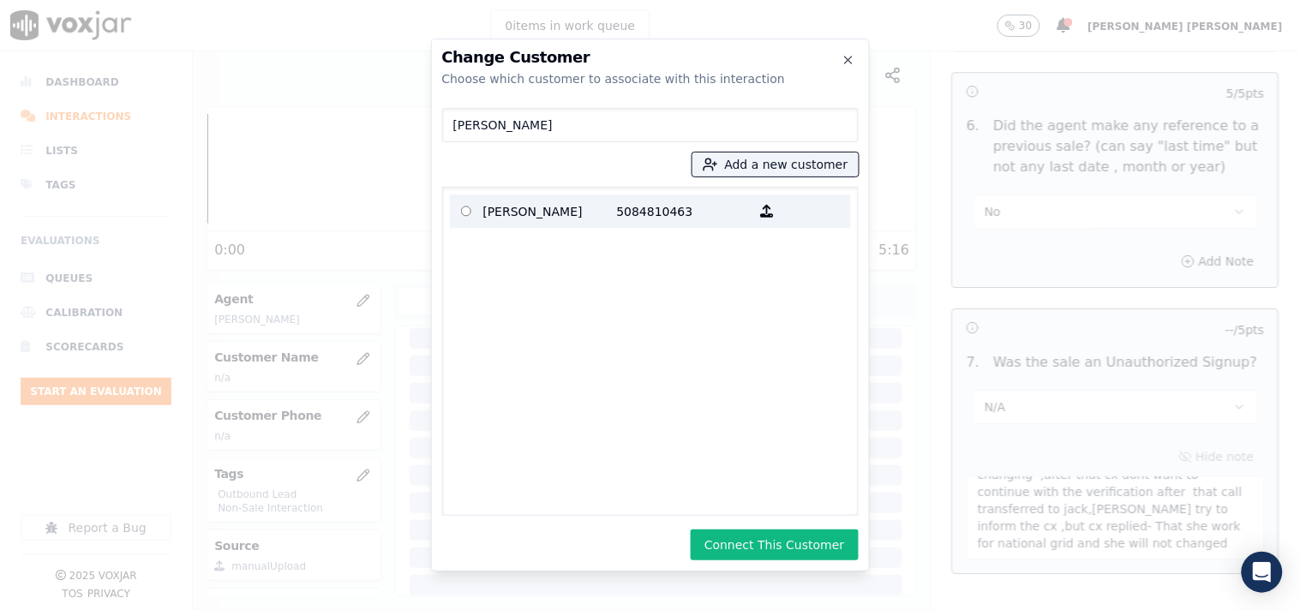
click at [752, 199] on div "button" at bounding box center [767, 211] width 33 height 27
click at [756, 201] on div "button" at bounding box center [767, 211] width 33 height 27
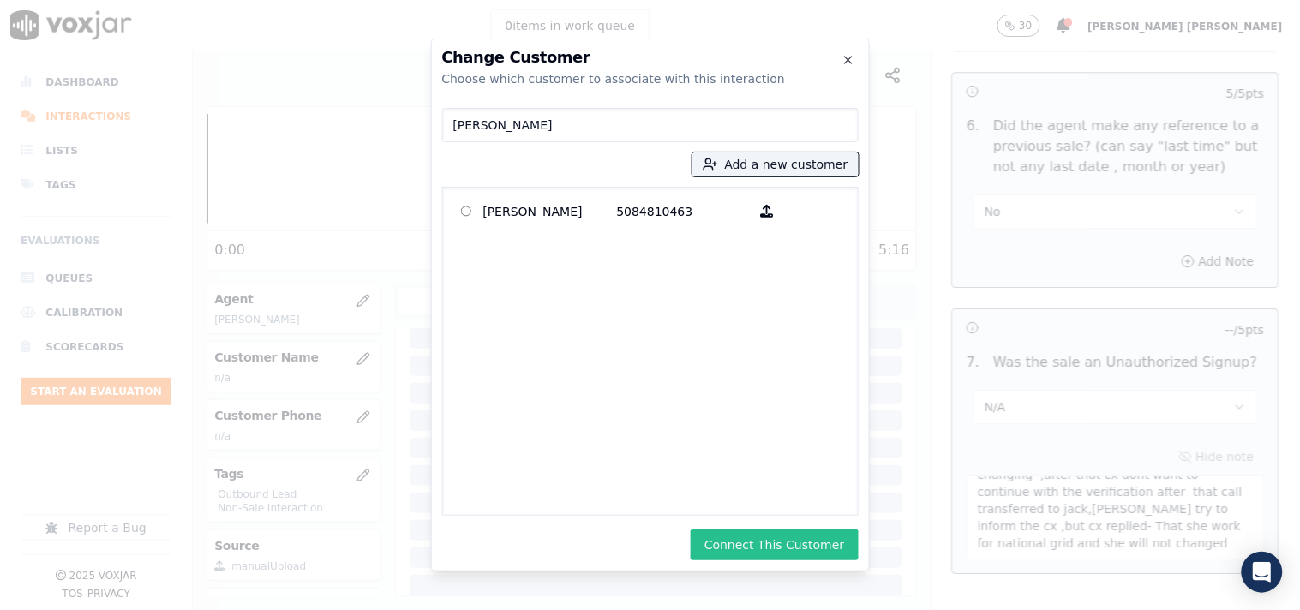
click at [767, 548] on button "Connect This Customer" at bounding box center [774, 545] width 167 height 31
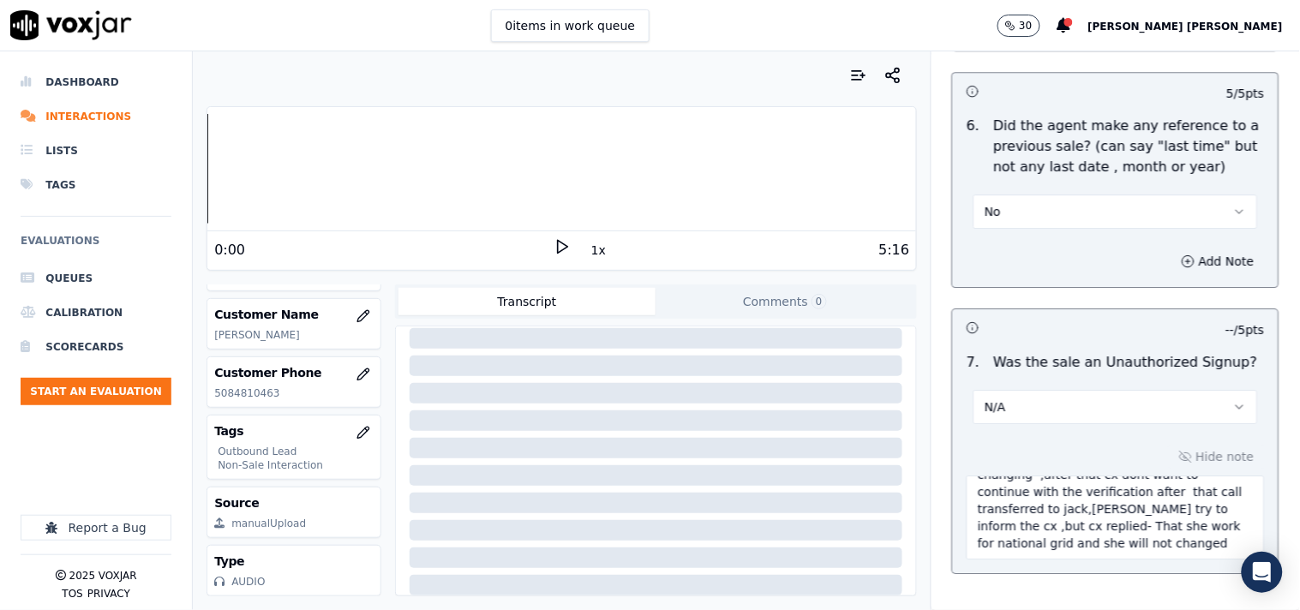
scroll to position [4782, 0]
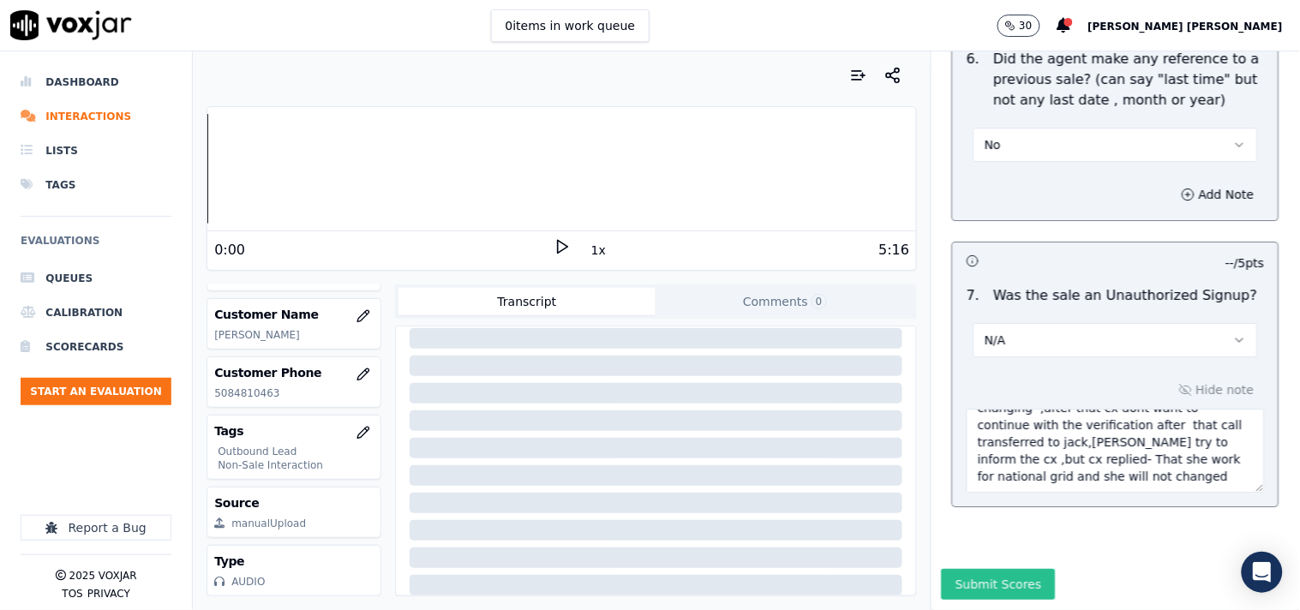
click at [1003, 569] on button "Submit Scores" at bounding box center [999, 584] width 114 height 31
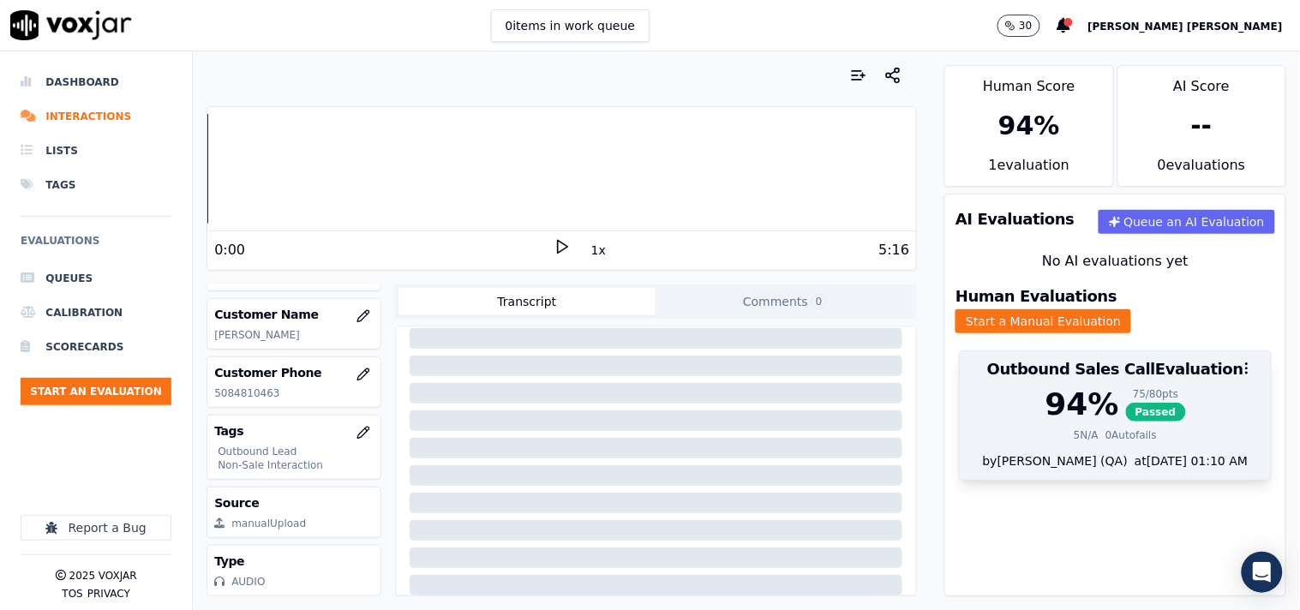
click at [1111, 435] on div "94 % 75 / 80 pts Passed 5 N/A 0 Autofails" at bounding box center [1115, 419] width 311 height 65
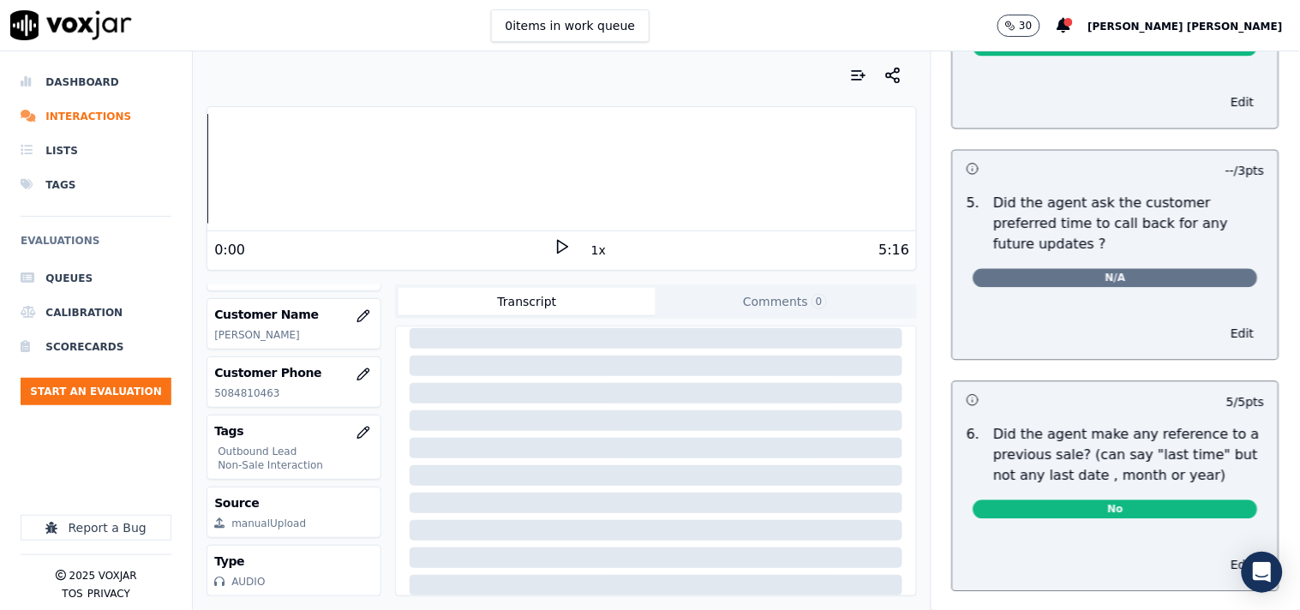
scroll to position [4637, 0]
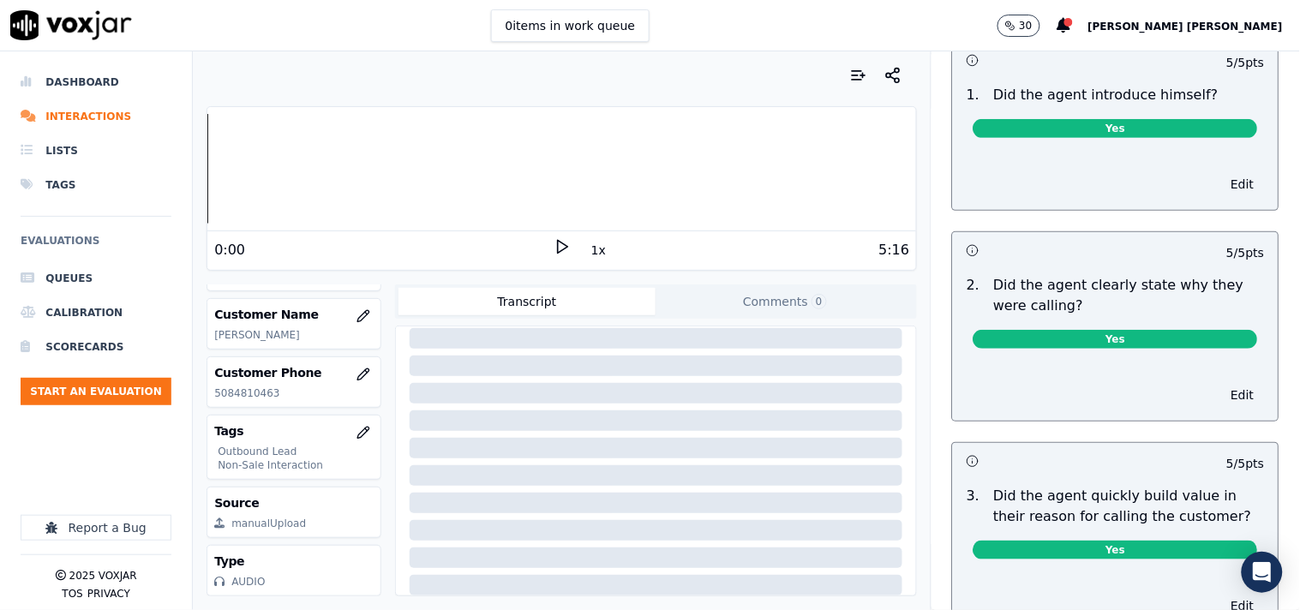
scroll to position [0, 0]
